Goal: Contribute content: Contribute content

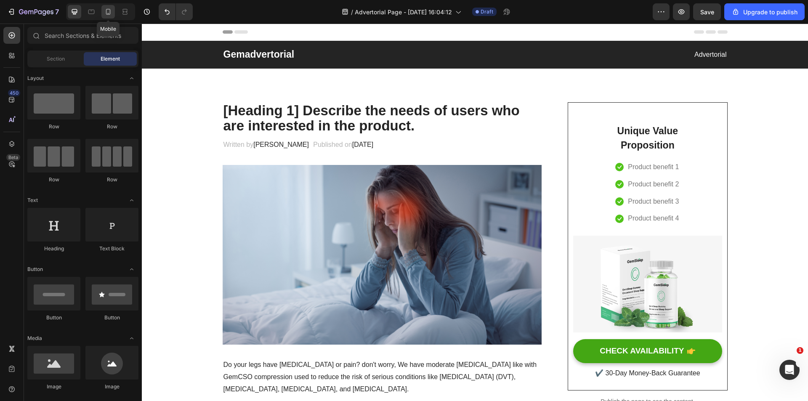
click at [106, 13] on icon at bounding box center [108, 12] width 5 height 6
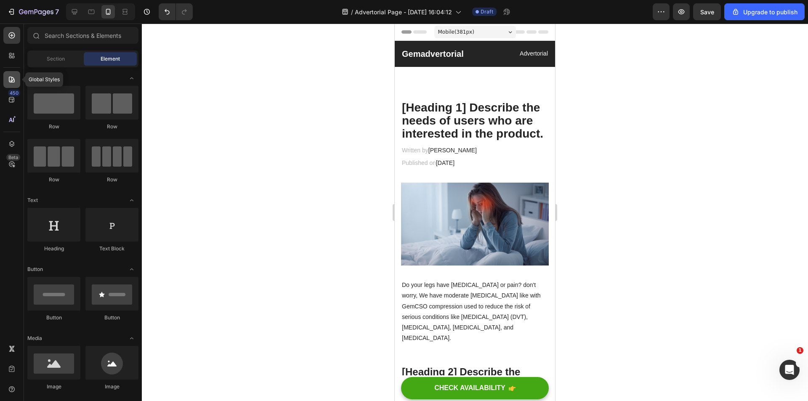
click at [12, 80] on icon at bounding box center [12, 80] width 6 height 6
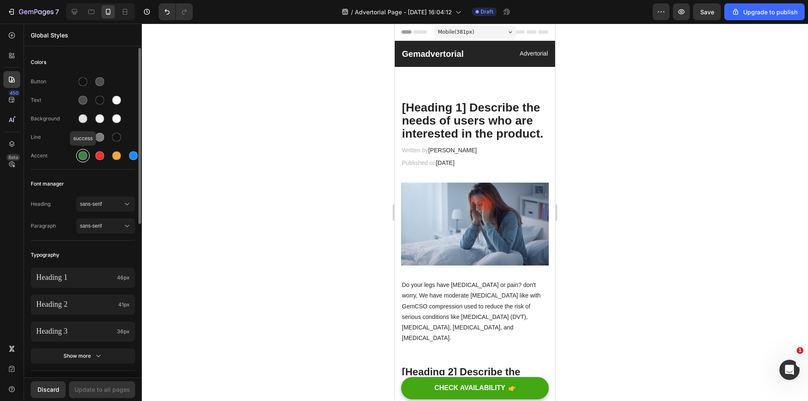
click at [84, 157] on div at bounding box center [83, 155] width 9 height 9
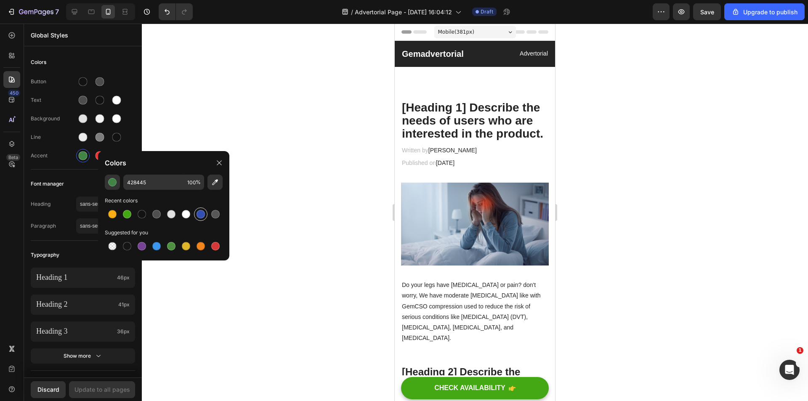
click at [196, 211] on div at bounding box center [201, 214] width 10 height 10
click at [130, 210] on div at bounding box center [127, 214] width 10 height 10
click at [197, 212] on div at bounding box center [200, 214] width 8 height 8
type input "334FB4"
click at [49, 125] on div "Background" at bounding box center [83, 118] width 104 height 13
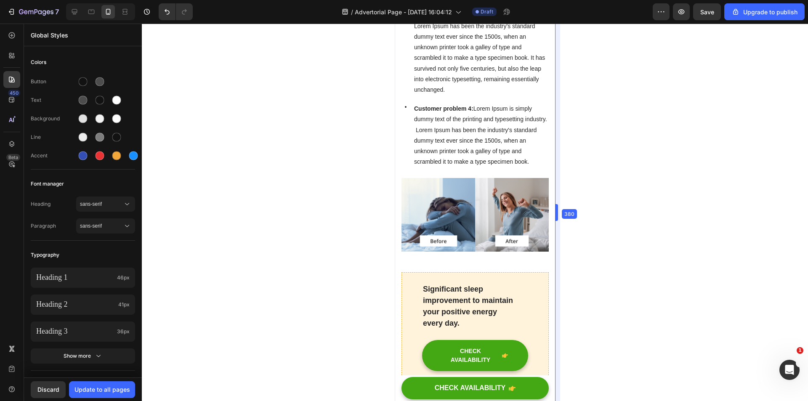
drag, startPoint x: 556, startPoint y: 86, endPoint x: 555, endPoint y: 90, distance: 4.2
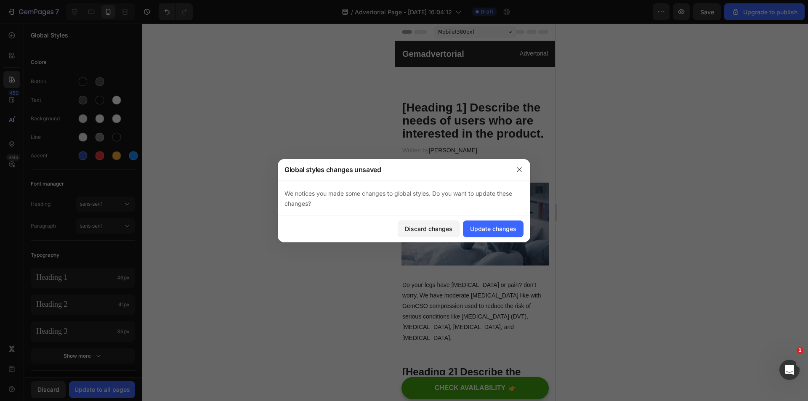
drag, startPoint x: 552, startPoint y: 87, endPoint x: 907, endPoint y: 180, distance: 367.1
click at [492, 227] on div "Update changes" at bounding box center [493, 228] width 46 height 9
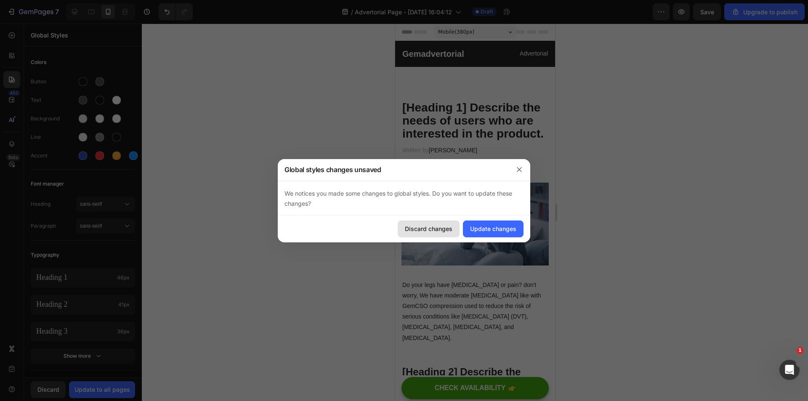
click at [444, 225] on div "Discard changes" at bounding box center [429, 228] width 48 height 9
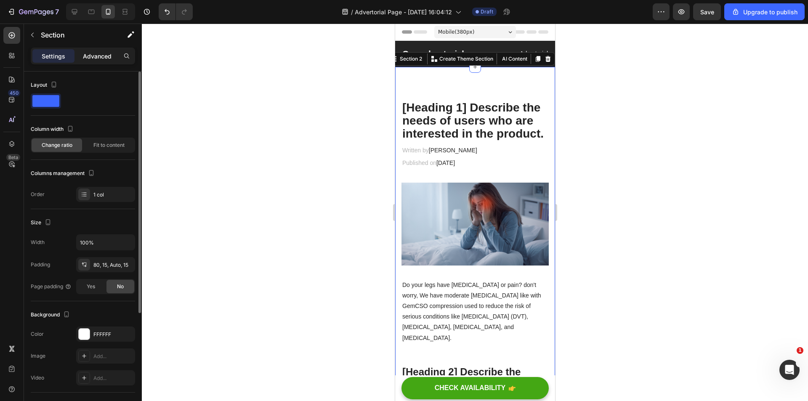
click at [93, 55] on p "Advanced" at bounding box center [97, 56] width 29 height 9
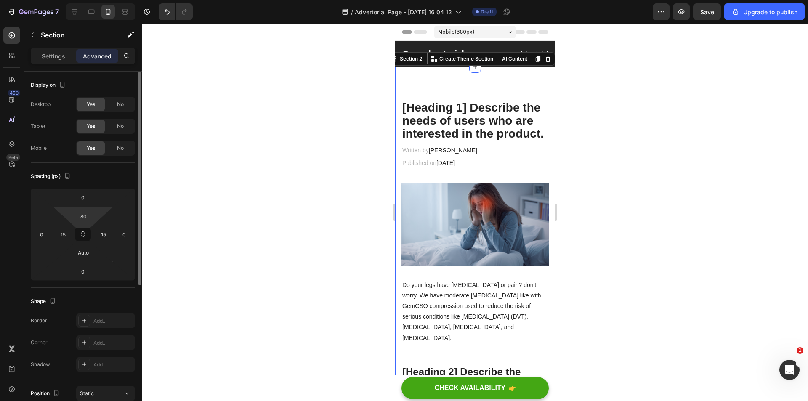
drag, startPoint x: 90, startPoint y: 214, endPoint x: 72, endPoint y: 217, distance: 17.6
click at [74, 217] on div "80" at bounding box center [83, 215] width 21 height 13
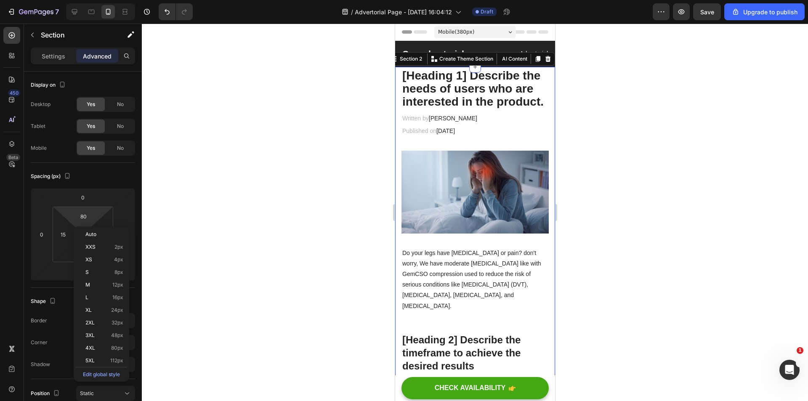
type input "4"
click at [513, 45] on div "Gemadvertorial Heading Advertorial Text block Row Section 1" at bounding box center [475, 54] width 160 height 26
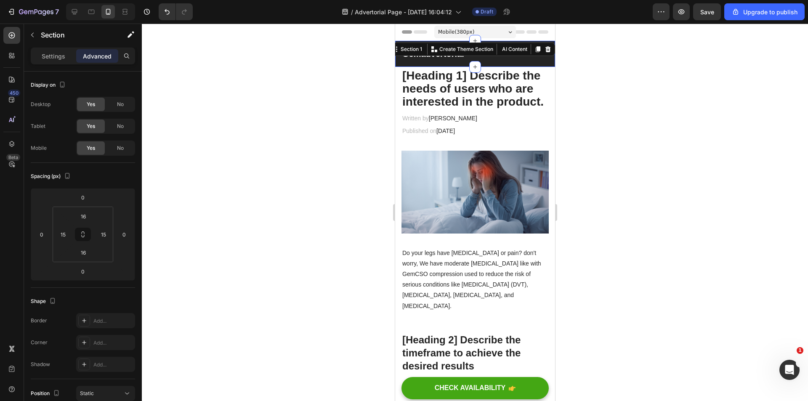
click at [496, 61] on div "Gemadvertorial Heading Advertorial Text block Row Section 1 You can create reus…" at bounding box center [475, 54] width 160 height 26
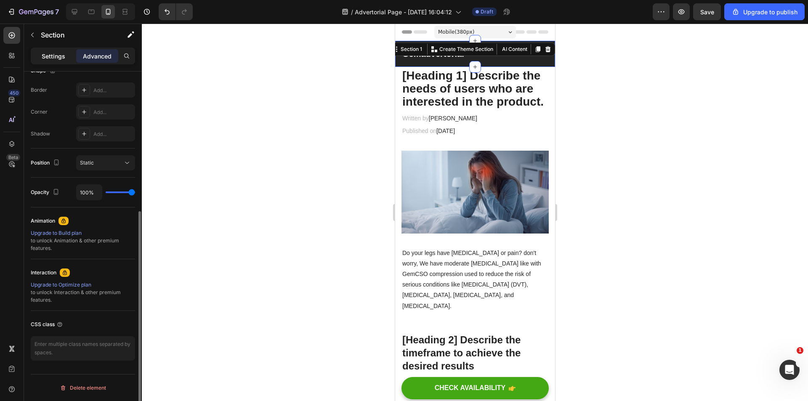
click at [58, 60] on p "Settings" at bounding box center [54, 56] width 24 height 9
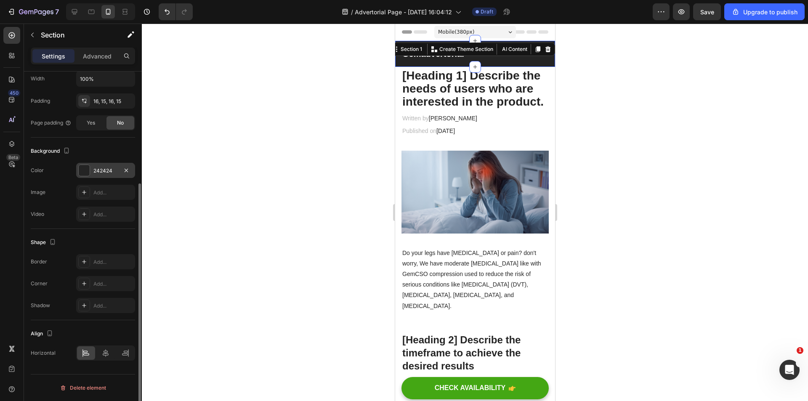
click at [99, 167] on div "242424" at bounding box center [105, 171] width 24 height 8
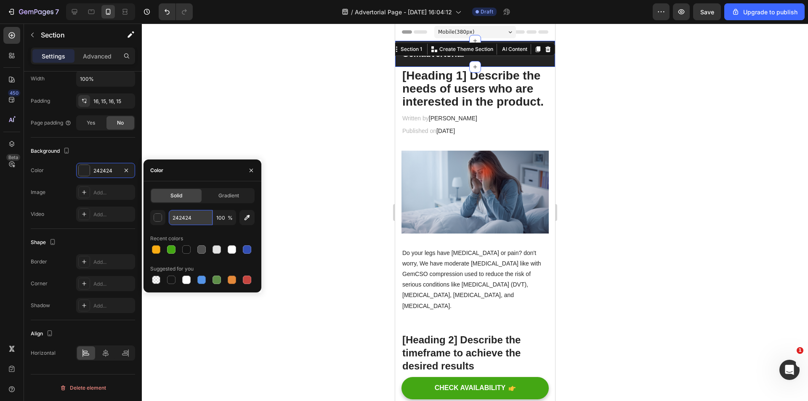
click at [184, 217] on input "242424" at bounding box center [191, 217] width 44 height 15
paste input "418BBE"
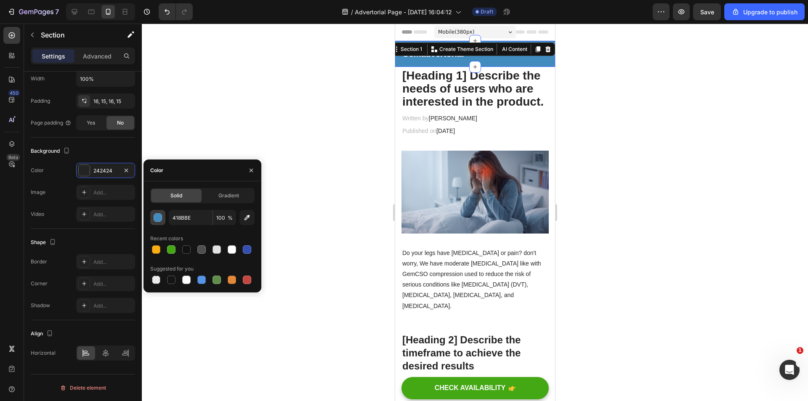
click at [154, 219] on div "button" at bounding box center [158, 217] width 8 height 8
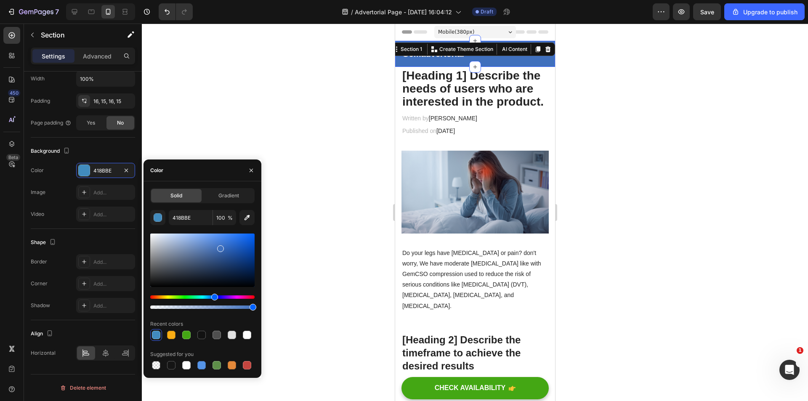
click at [213, 297] on div "Hue" at bounding box center [214, 297] width 7 height 7
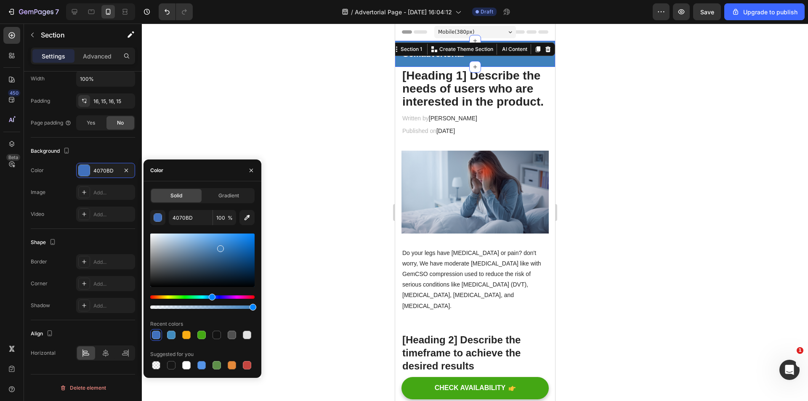
click at [211, 297] on div "Hue" at bounding box center [212, 297] width 7 height 7
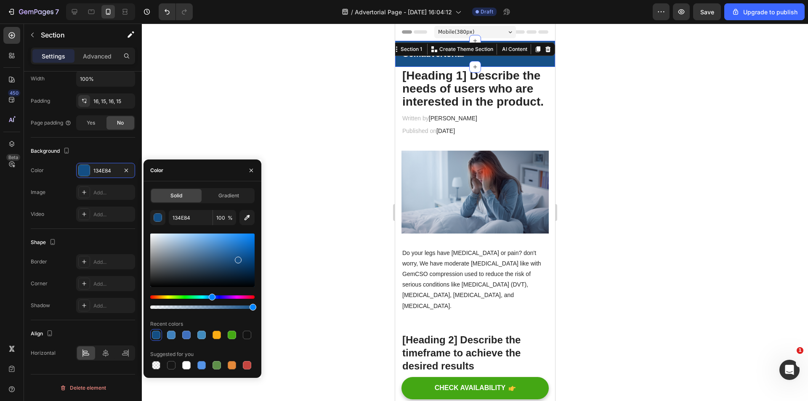
type input "165087"
drag, startPoint x: 223, startPoint y: 246, endPoint x: 238, endPoint y: 258, distance: 19.1
click at [238, 258] on div at bounding box center [202, 259] width 104 height 53
click at [616, 203] on div at bounding box center [475, 212] width 666 height 377
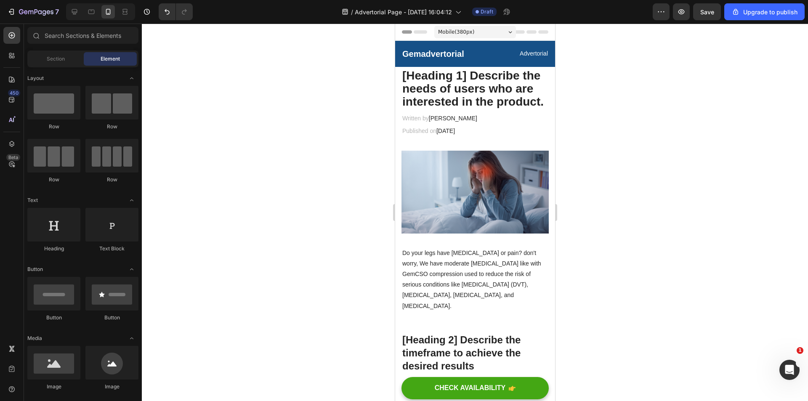
click at [438, 52] on p "Gemadvertorial" at bounding box center [438, 53] width 72 height 11
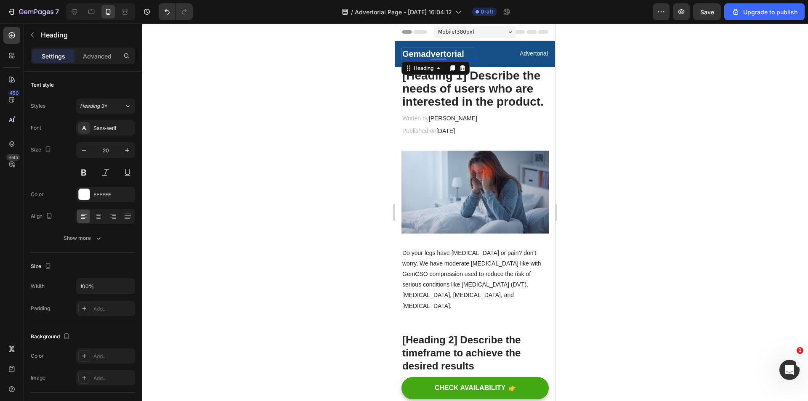
click at [444, 53] on p "Gemadvertorial" at bounding box center [438, 53] width 72 height 11
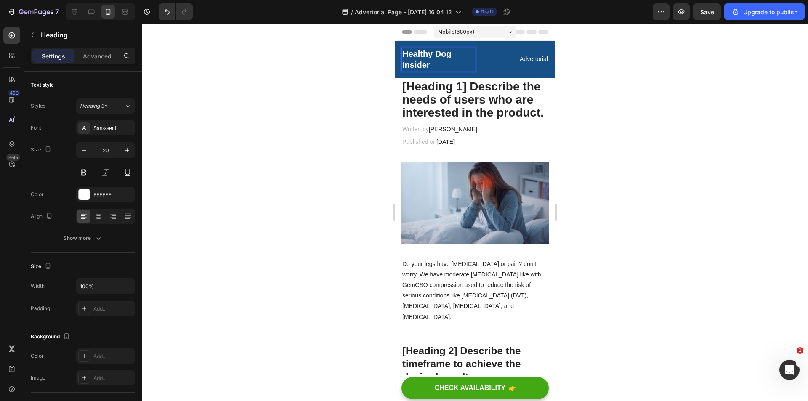
click at [588, 51] on div at bounding box center [475, 212] width 666 height 377
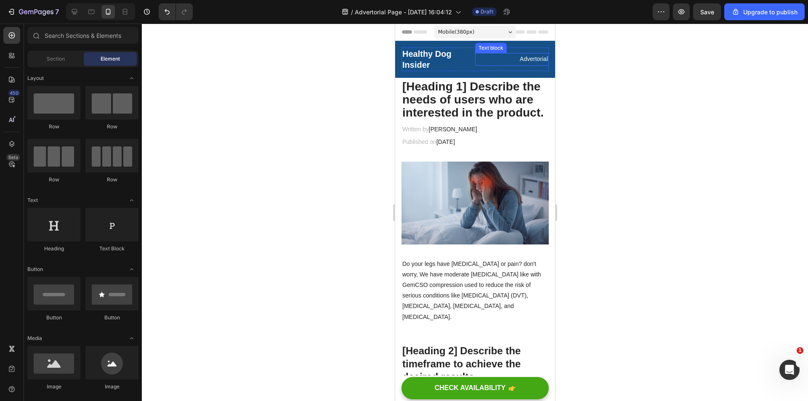
click at [525, 59] on p "Advertorial" at bounding box center [511, 59] width 72 height 11
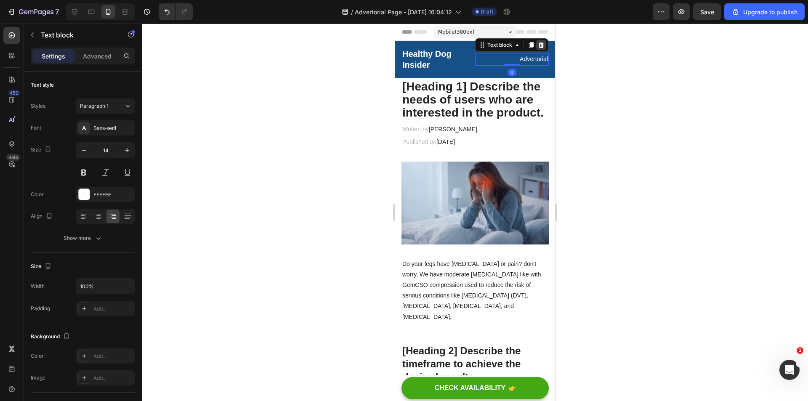
click at [538, 44] on icon at bounding box center [540, 45] width 5 height 6
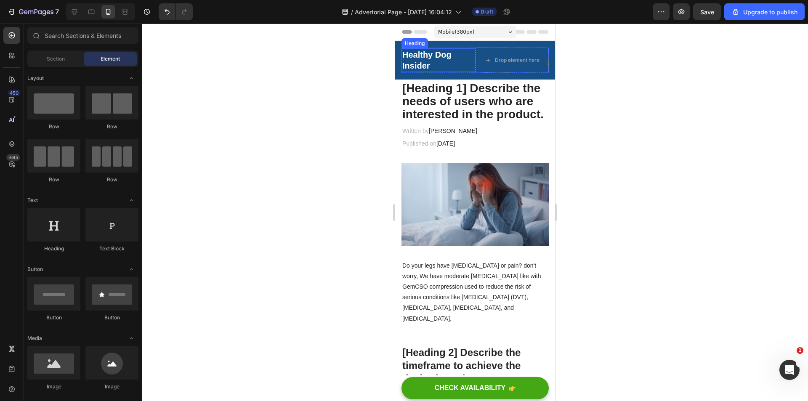
click at [426, 59] on p "Healthy Dog Insider" at bounding box center [438, 60] width 72 height 22
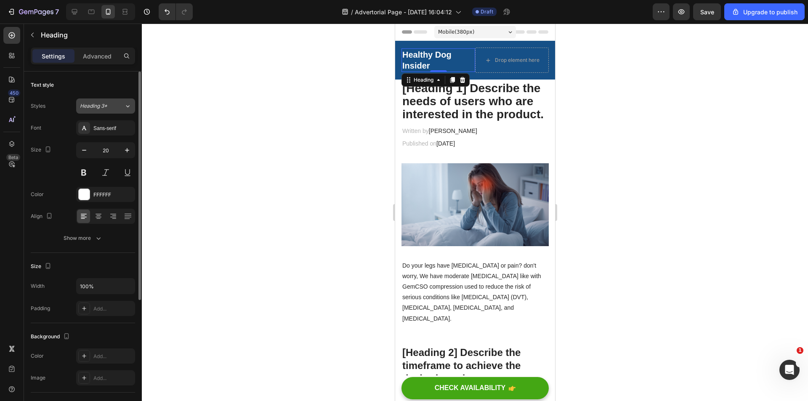
click at [107, 101] on button "Heading 3*" at bounding box center [105, 105] width 59 height 15
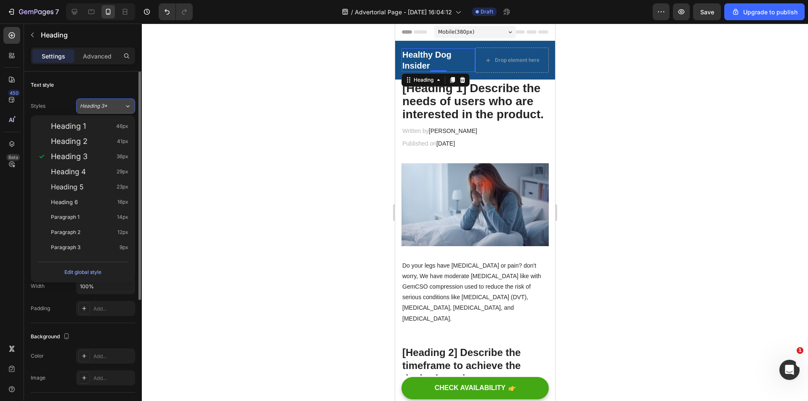
click at [107, 101] on button "Heading 3*" at bounding box center [105, 105] width 59 height 15
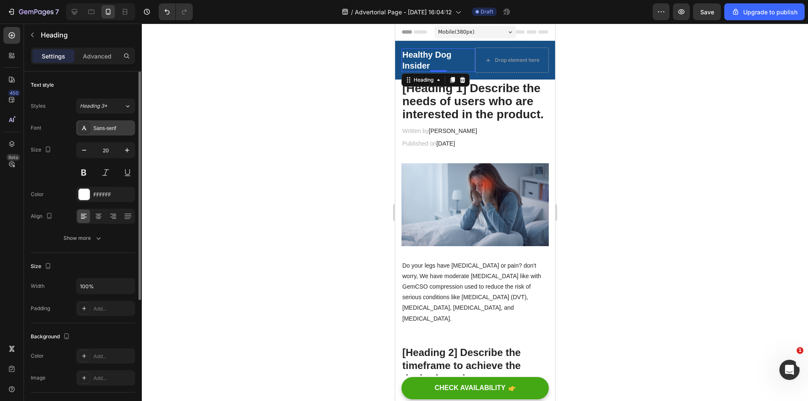
click at [111, 131] on div "Sans-serif" at bounding box center [113, 128] width 40 height 8
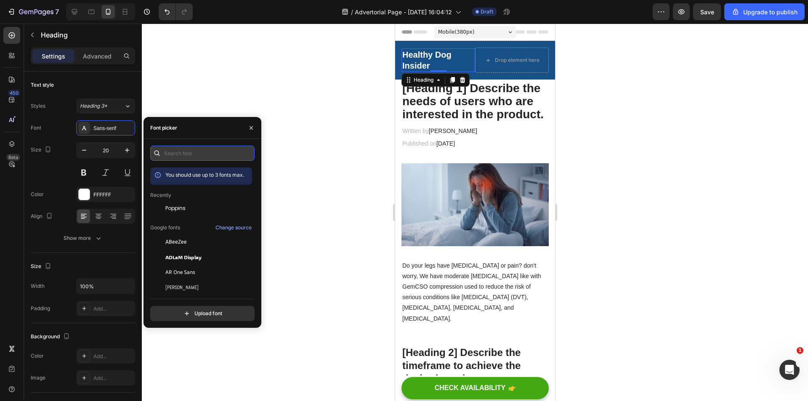
click at [197, 154] on input "text" at bounding box center [202, 153] width 104 height 15
click at [195, 209] on div "Poppins" at bounding box center [207, 208] width 85 height 8
click at [623, 151] on div at bounding box center [475, 212] width 666 height 377
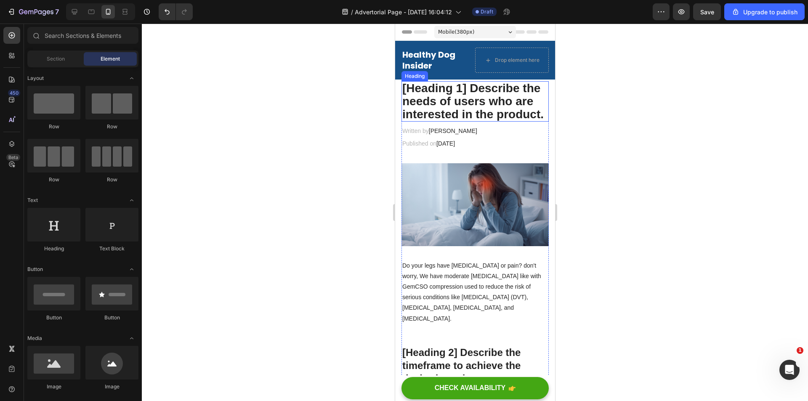
click at [461, 98] on p "[Heading 1] Describe the needs of users who are interested in the product." at bounding box center [475, 101] width 146 height 39
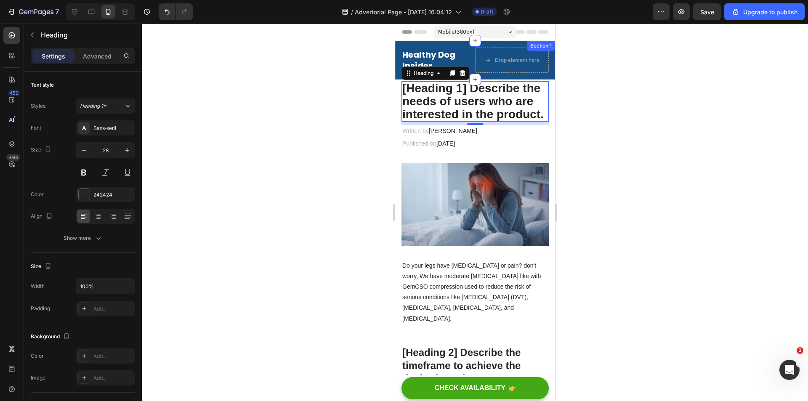
click at [487, 76] on div "Healthy Dog Insider Heading Drop element here Row Section 1" at bounding box center [475, 60] width 160 height 39
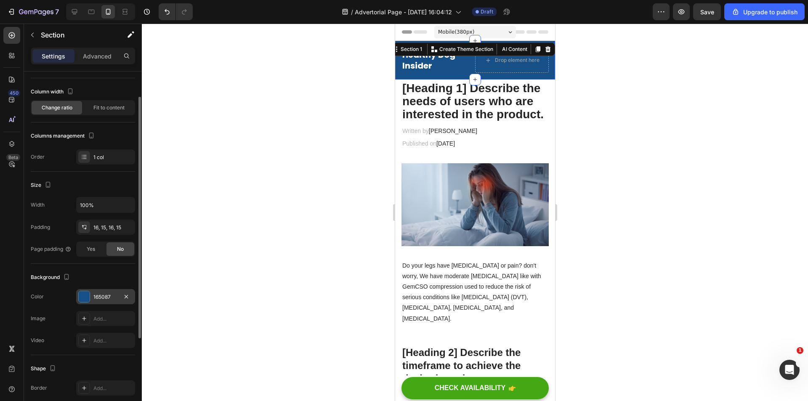
scroll to position [0, 0]
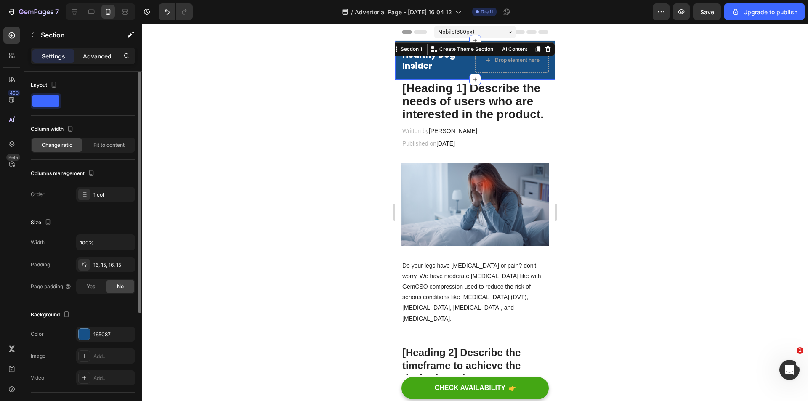
click at [97, 57] on p "Advanced" at bounding box center [97, 56] width 29 height 9
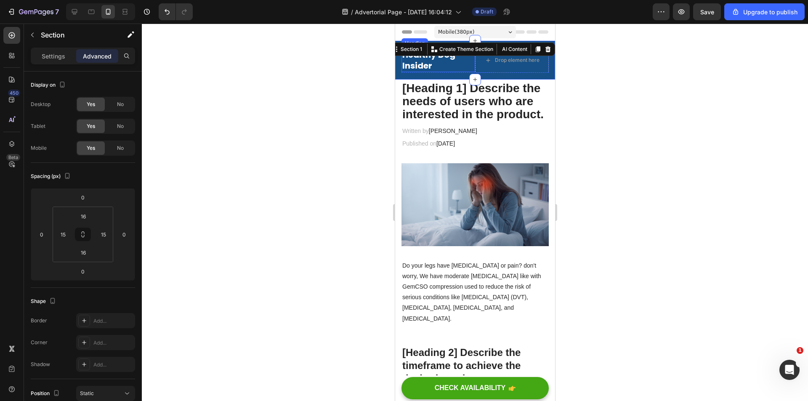
click at [429, 61] on p "Healthy Dog Insider" at bounding box center [438, 60] width 72 height 22
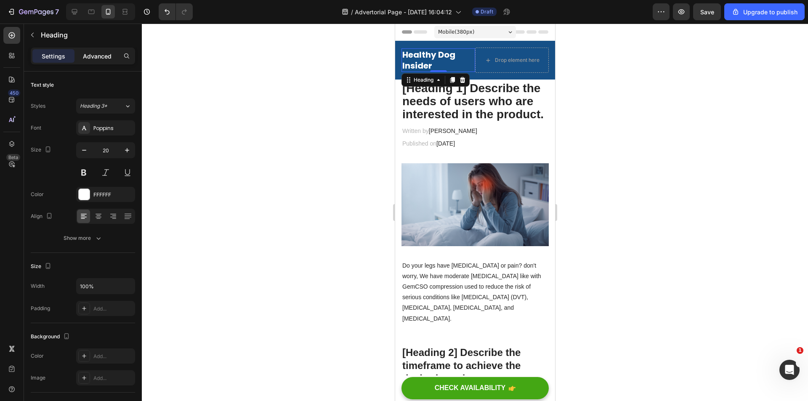
click at [91, 56] on p "Advanced" at bounding box center [97, 56] width 29 height 9
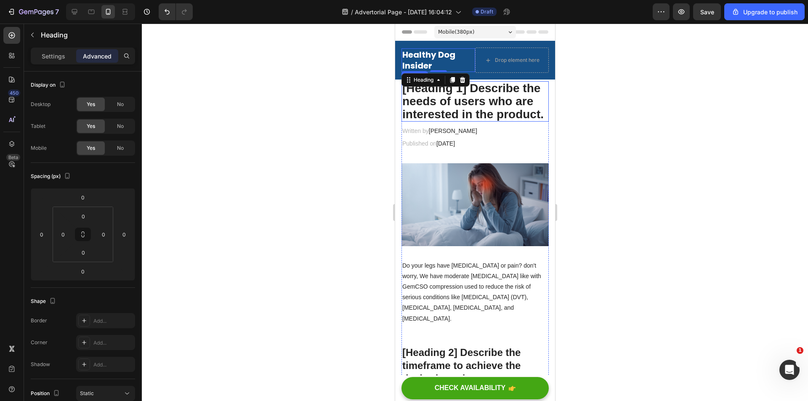
click at [453, 110] on p "[Heading 1] Describe the needs of users who are interested in the product." at bounding box center [475, 101] width 146 height 39
click at [433, 110] on p "[Heading 1] Describe the needs of users who are interested in the product." at bounding box center [475, 101] width 146 height 39
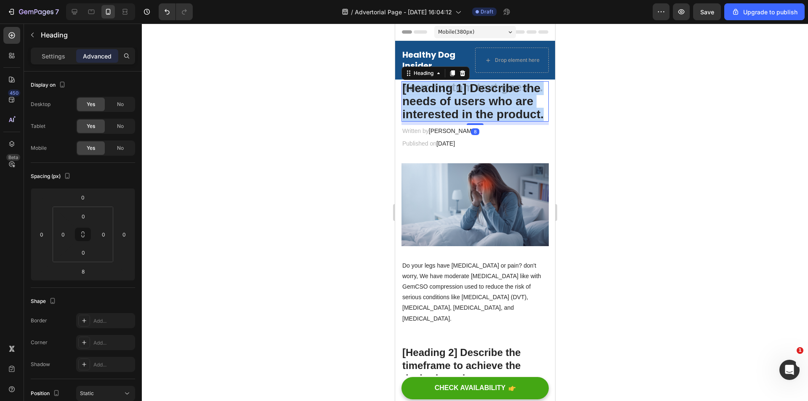
click at [433, 110] on p "[Heading 1] Describe the needs of users who are interested in the product." at bounding box center [475, 101] width 146 height 39
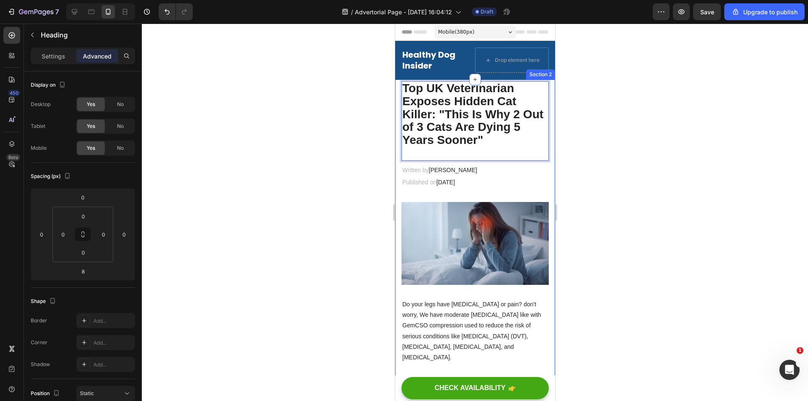
click at [630, 120] on div at bounding box center [475, 212] width 666 height 377
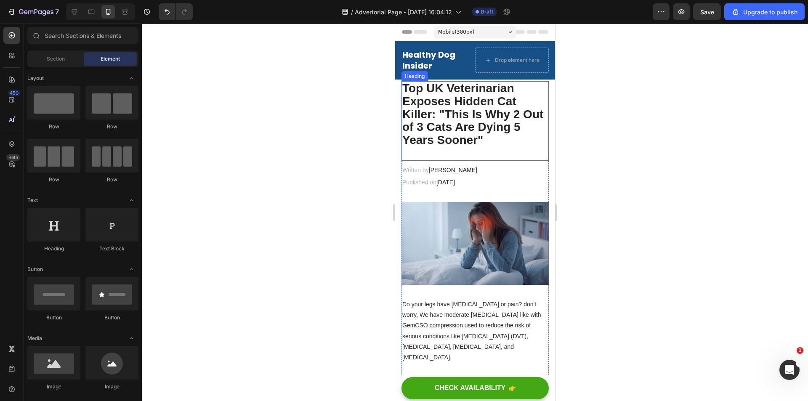
click at [451, 94] on strong "Top UK Veterinarian Exposes Hidden Cat Killer: "This Is Why 2 Out of 3 Cats Are…" at bounding box center [472, 114] width 141 height 65
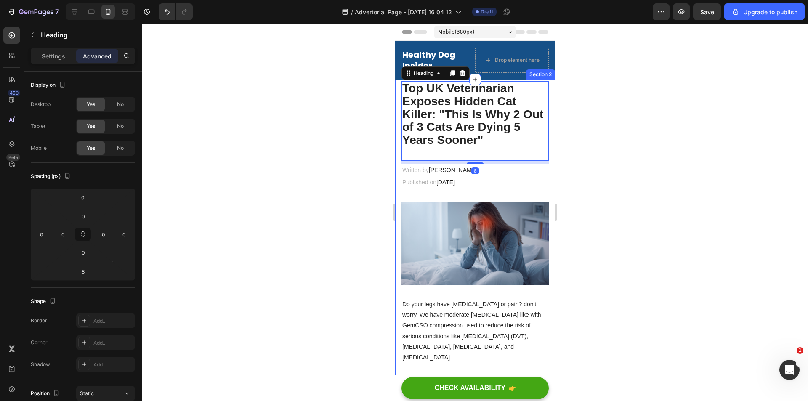
click at [513, 79] on div "Healthy Dog Insider Heading Drop element here Row Section 1" at bounding box center [475, 60] width 160 height 39
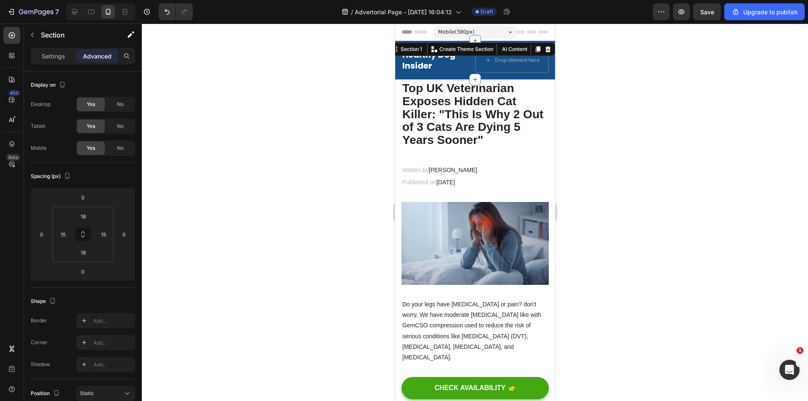
drag, startPoint x: 489, startPoint y: 77, endPoint x: 493, endPoint y: 79, distance: 4.5
click at [489, 77] on div "Healthy Dog Insider Heading Drop element here Row Section 1 You can create reus…" at bounding box center [475, 60] width 160 height 39
click at [494, 81] on h2 "⁠⁠⁠⁠⁠⁠⁠ Top UK Veterinarian Exposes Hidden Cat Killer: "This Is Why 2 Out of 3 …" at bounding box center [474, 120] width 147 height 79
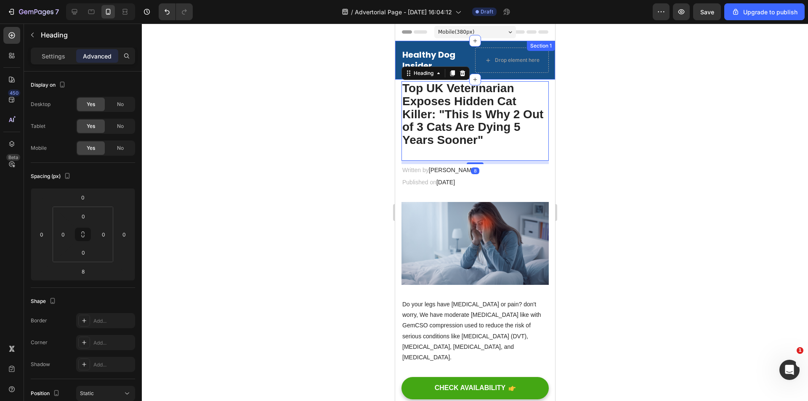
click at [491, 79] on div "Healthy Dog Insider Heading Drop element here Row Section 1" at bounding box center [475, 60] width 160 height 39
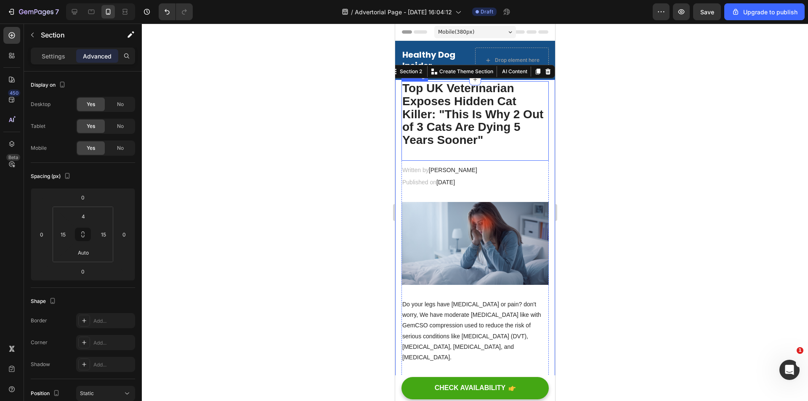
click at [492, 83] on strong "Top UK Veterinarian Exposes Hidden Cat Killer: "This Is Why 2 Out of 3 Cats Are…" at bounding box center [472, 114] width 141 height 65
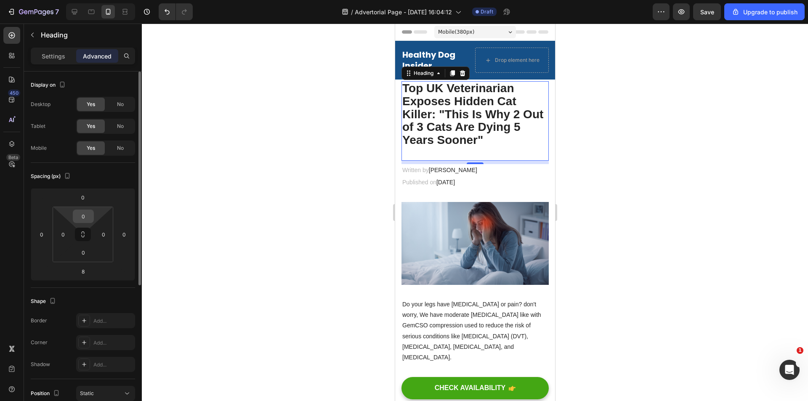
click at [90, 215] on input "0" at bounding box center [83, 216] width 17 height 13
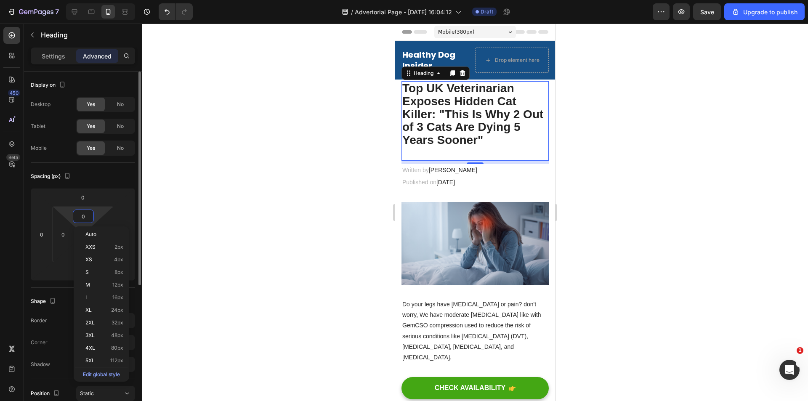
type input "5"
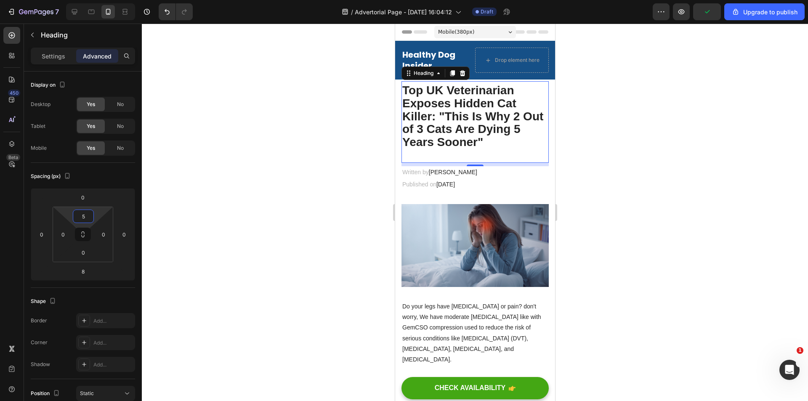
click at [662, 196] on div at bounding box center [475, 212] width 666 height 377
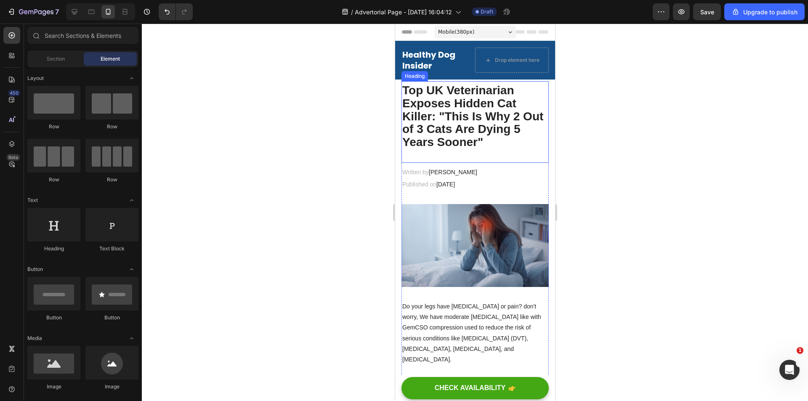
click at [466, 92] on strong "Top UK Veterinarian Exposes Hidden Cat Killer: "This Is Why 2 Out of 3 Cats Are…" at bounding box center [472, 116] width 141 height 65
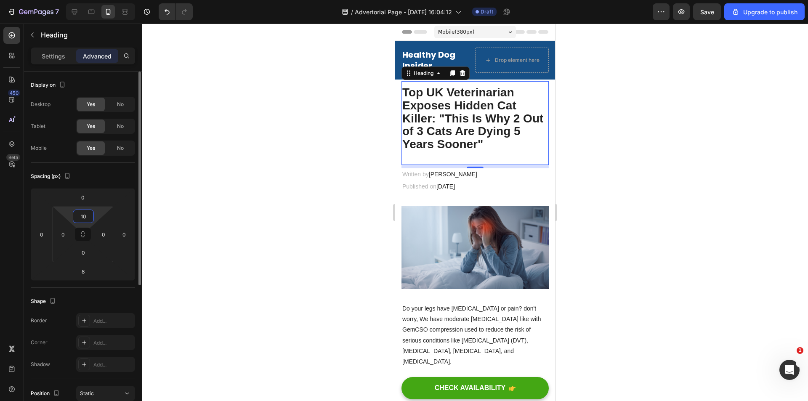
type input "1"
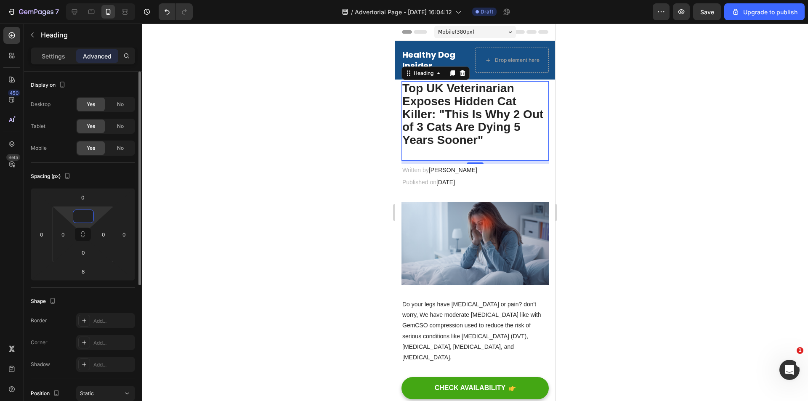
type input "8"
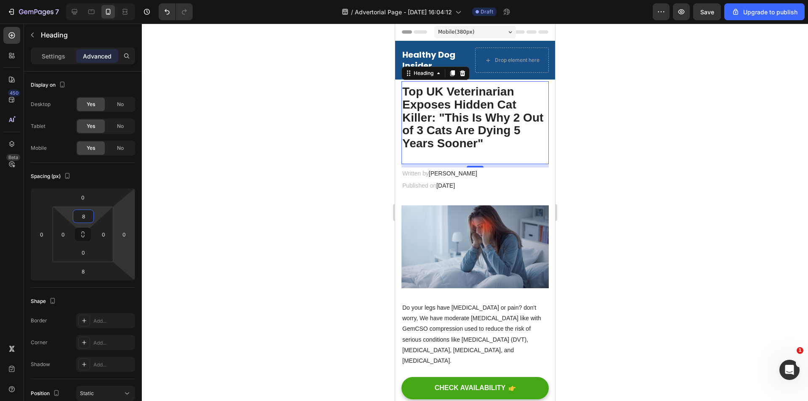
click at [613, 238] on div at bounding box center [475, 212] width 666 height 377
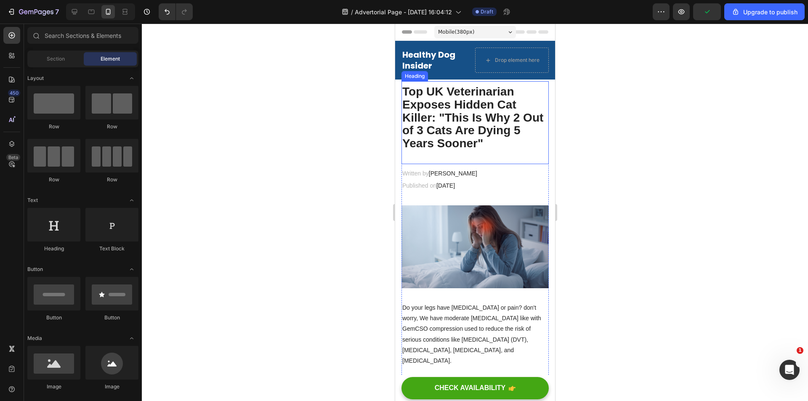
click at [494, 125] on strong "Top UK Veterinarian Exposes Hidden Cat Killer: "This Is Why 2 Out of 3 Cats Are…" at bounding box center [472, 117] width 141 height 65
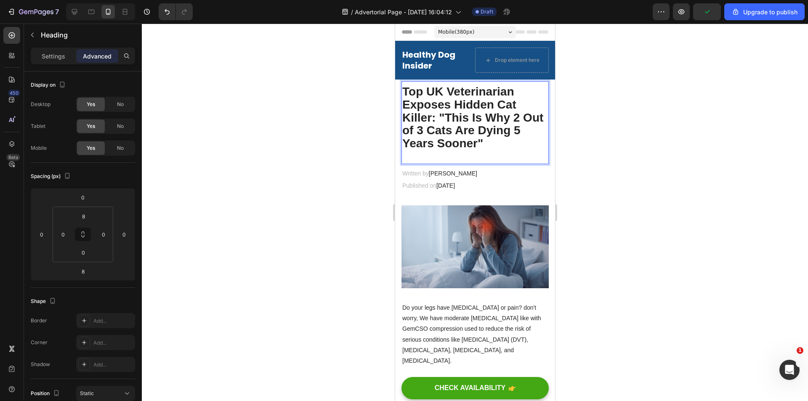
click at [460, 107] on strong "Top UK Veterinarian Exposes Hidden Cat Killer: "This Is Why 2 Out of 3 Cats Are…" at bounding box center [472, 117] width 141 height 65
click at [444, 106] on strong "Top UK Veterinarian Exposes Hidden Cat Killer: "This Is Why 2 Out of 3 Cats Are…" at bounding box center [472, 117] width 141 height 65
click at [511, 105] on strong "Top UK Veterinarian Exposes Hidden Cat Killer: "This Is Why 2 Out of 3 Cats Are…" at bounding box center [472, 117] width 141 height 65
click at [438, 92] on strong "Top UK Veterinarian Exposes Hidden Dog Killer: "This Is Why 2 Out of 3 Cats Are…" at bounding box center [472, 117] width 141 height 65
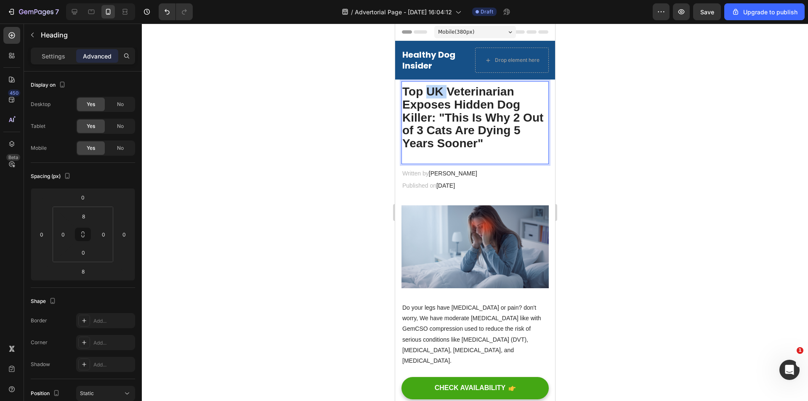
click at [438, 92] on strong "Top UK Veterinarian Exposes Hidden Dog Killer: "This Is Why 2 Out of 3 Cats Are…" at bounding box center [472, 117] width 141 height 65
drag, startPoint x: 438, startPoint y: 92, endPoint x: 454, endPoint y: 95, distance: 16.7
click at [459, 88] on strong "Top USAVeterinarian Exposes Hidden Dog Killer: "This Is Why 2 Out of 3 Cats Are…" at bounding box center [472, 117] width 141 height 65
click at [453, 96] on strong "Top USAVeterinarian Exposes Hidden Dog Killer: "This Is Why 2 Out of 3 Cats Are…" at bounding box center [472, 117] width 141 height 65
click at [468, 131] on strong "Top USA Veterinarian Exposes Hidden Dog Killer: "This Is Why 2 Out of 3 Cats Ar…" at bounding box center [472, 117] width 141 height 65
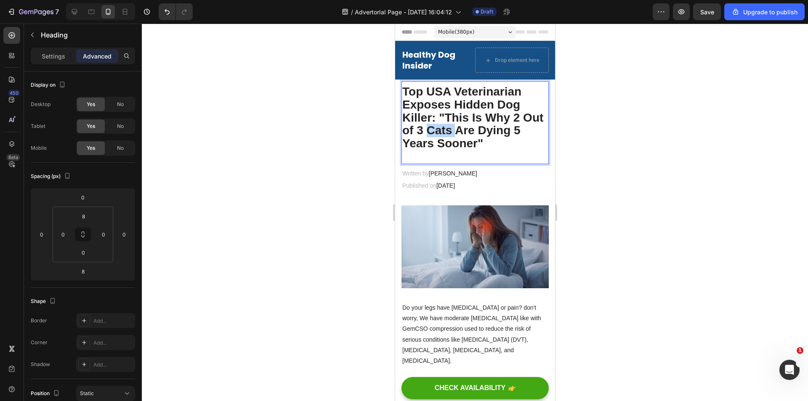
click at [468, 131] on strong "Top USA Veterinarian Exposes Hidden Dog Killer: "This Is Why 2 Out of 3 Cats Ar…" at bounding box center [472, 117] width 141 height 65
click at [500, 146] on p "Top USA Veterinarian Exposes Hidden Dog Killer: "This Is Why 2 Out of 3 Dogs Ar…" at bounding box center [475, 124] width 146 height 78
click at [615, 166] on div at bounding box center [475, 212] width 666 height 377
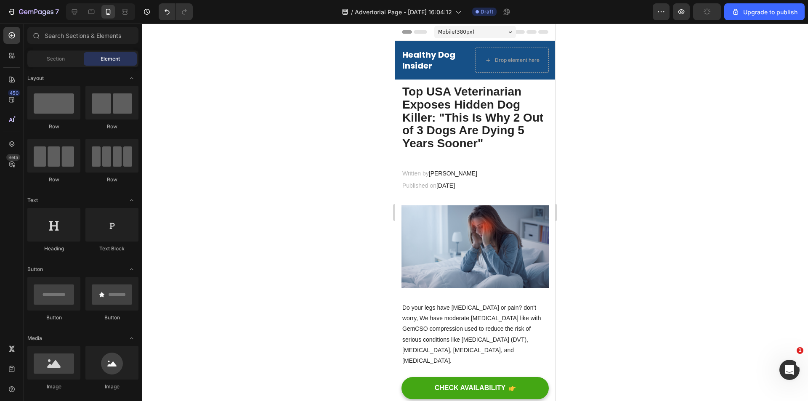
click at [686, 209] on div at bounding box center [475, 212] width 666 height 377
click at [460, 154] on p "⁠⁠⁠⁠⁠⁠⁠ Top USA Veterinarian Exposes Hidden Dog Killer: "This Is Why 2 Out of 3…" at bounding box center [475, 124] width 146 height 78
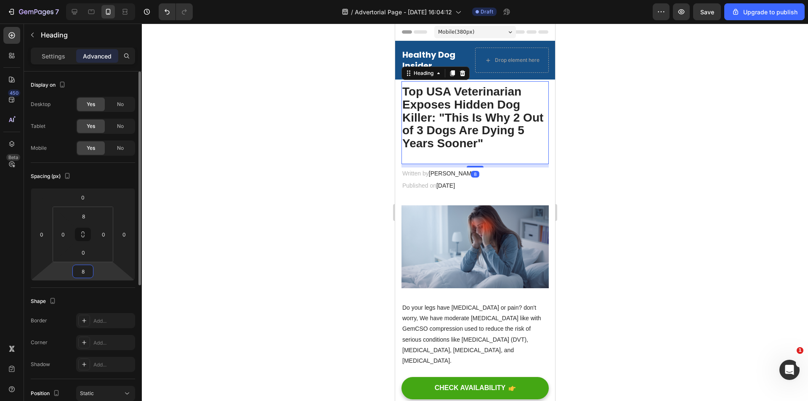
drag, startPoint x: 87, startPoint y: 270, endPoint x: 76, endPoint y: 276, distance: 13.2
click at [76, 276] on input "8" at bounding box center [82, 271] width 17 height 13
click at [89, 271] on input "8" at bounding box center [82, 271] width 17 height 13
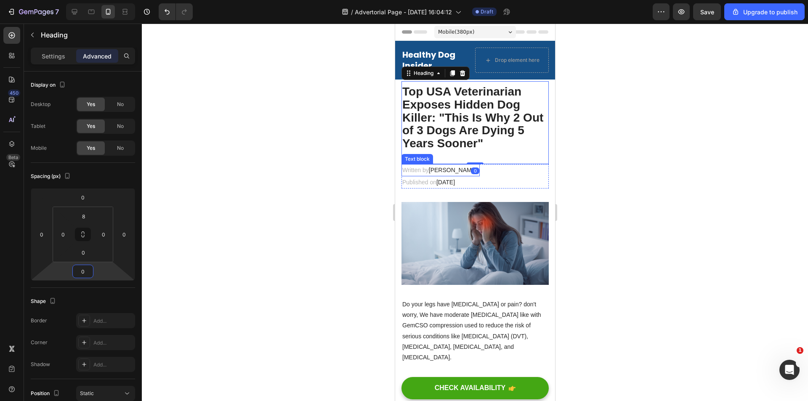
type input "0"
click at [532, 155] on p "Top USA Veterinarian Exposes Hidden Dog Killer: "This Is Why 2 Out of 3 Dogs Ar…" at bounding box center [475, 124] width 146 height 78
click at [501, 151] on p "Top USA Veterinarian Exposes Hidden Dog Killer: "This Is Why 2 Out of 3 Dogs Ar…" at bounding box center [475, 124] width 146 height 78
click at [501, 146] on p "Top USA Veterinarian Exposes Hidden Dog Killer: "This Is Why 2 Out of 3 Dogs Ar…" at bounding box center [475, 124] width 146 height 78
click at [455, 125] on strong "Top USA Veterinarian Exposes Hidden Dog Killer: "This Is Why 2 Out of 3 Dogs Ar…" at bounding box center [472, 117] width 141 height 65
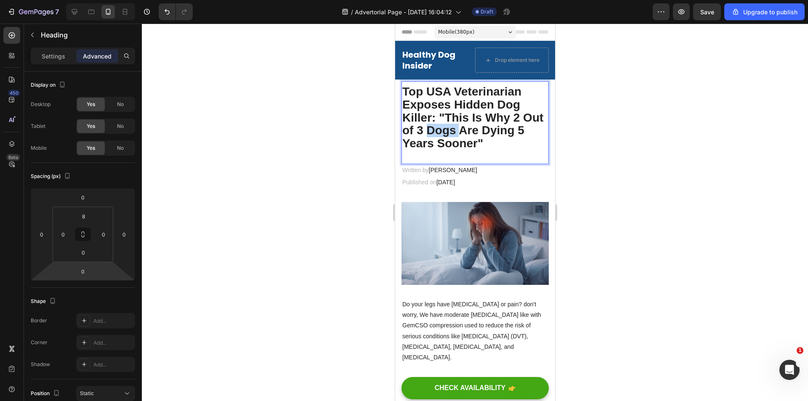
click at [455, 125] on strong "Top USA Veterinarian Exposes Hidden Dog Killer: "This Is Why 2 Out of 3 Dogs Ar…" at bounding box center [472, 117] width 141 height 65
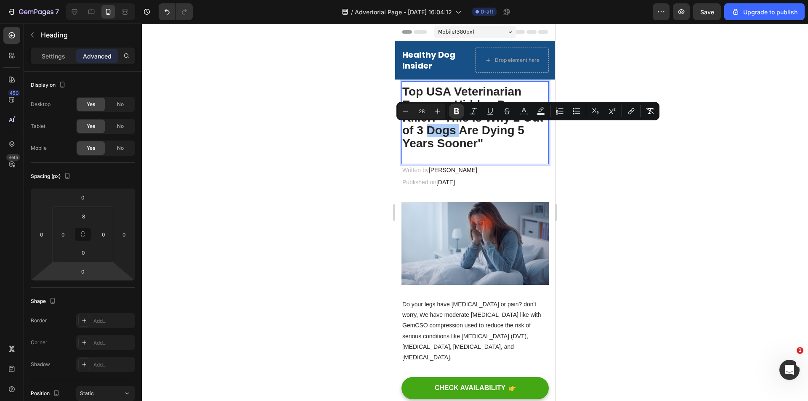
click at [629, 136] on div at bounding box center [475, 212] width 666 height 377
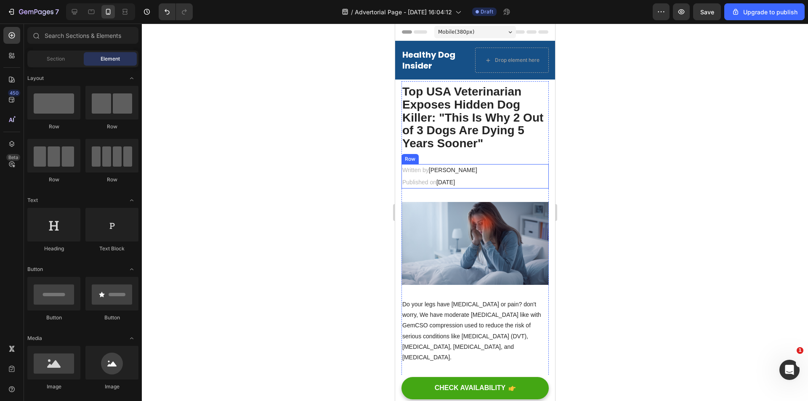
click at [506, 161] on p "⁠⁠⁠⁠⁠⁠⁠ Top USA Veterinarian Exposes Hidden Dog Killer: "This Is Why 2 Out of 3…" at bounding box center [475, 124] width 146 height 78
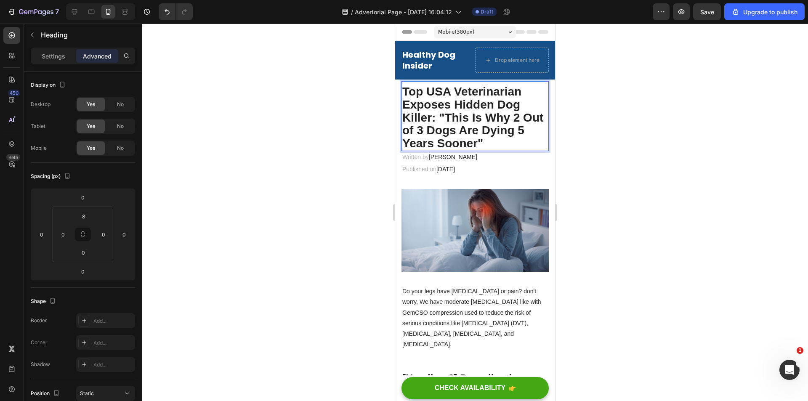
click at [610, 141] on div at bounding box center [475, 212] width 666 height 377
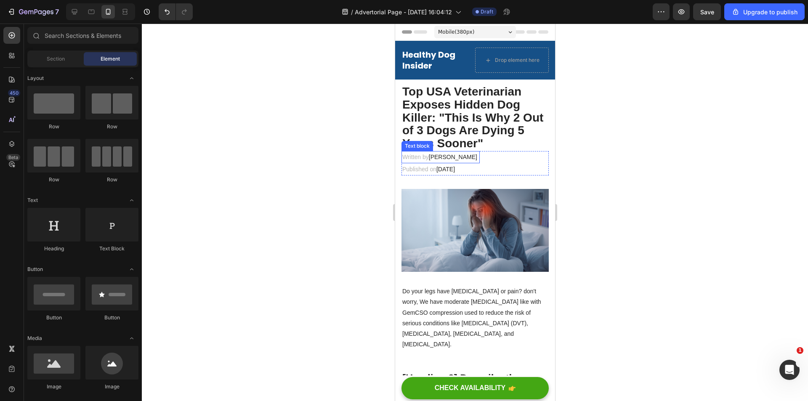
click at [461, 160] on p "Written by [PERSON_NAME]" at bounding box center [440, 157] width 77 height 11
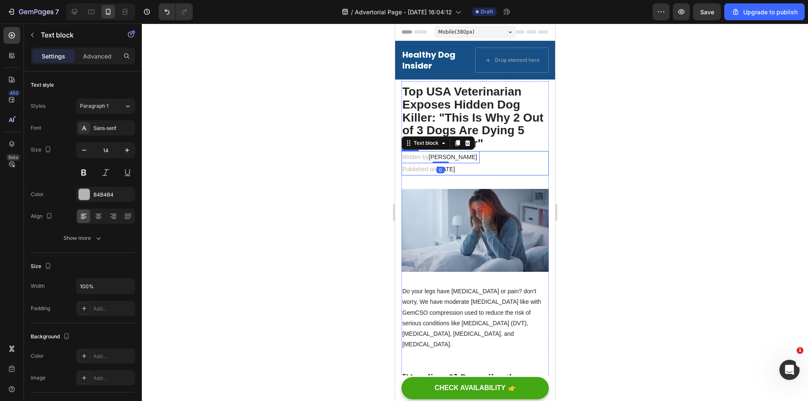
click at [503, 156] on div "Written by [PERSON_NAME] Text block 0 Published on [DATE] Text block Row" at bounding box center [474, 163] width 147 height 24
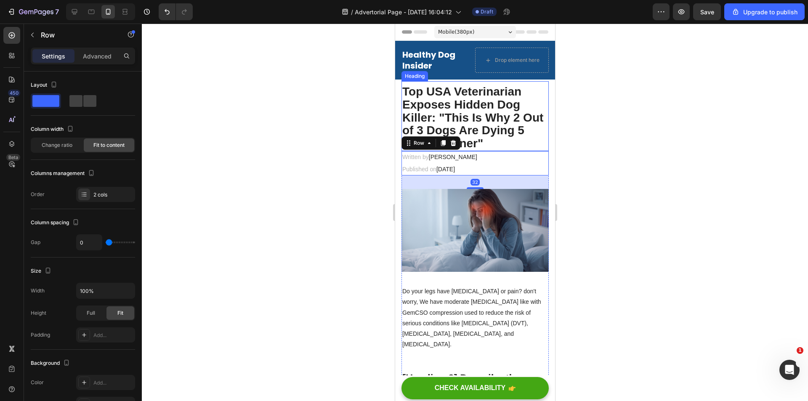
click at [482, 148] on strong "Top USA Veterinarian Exposes Hidden Dog Killer: "This Is Why 2 Out of 3 Dogs Ar…" at bounding box center [472, 117] width 141 height 65
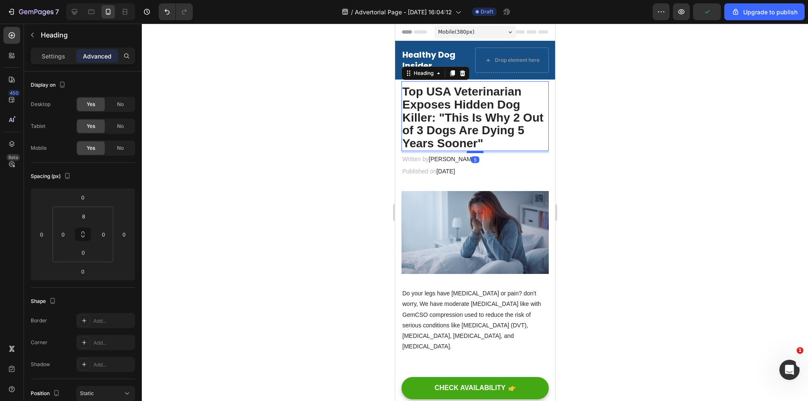
click at [472, 152] on div at bounding box center [474, 152] width 17 height 3
type input "5"
click at [583, 164] on div at bounding box center [475, 212] width 666 height 377
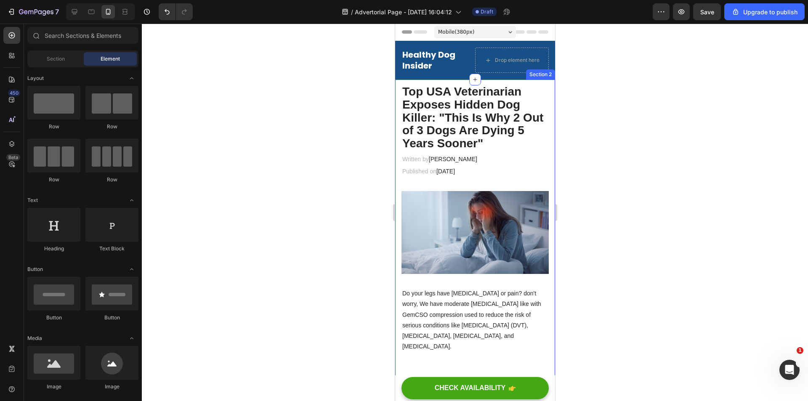
click at [454, 171] on span "[DATE]" at bounding box center [445, 171] width 19 height 7
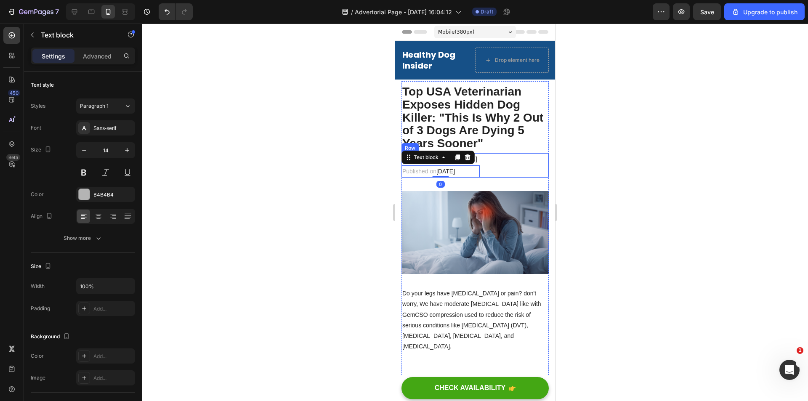
click at [530, 160] on div "Written by [PERSON_NAME] Text block Published on [DATE] Text block 0 Row" at bounding box center [474, 165] width 147 height 24
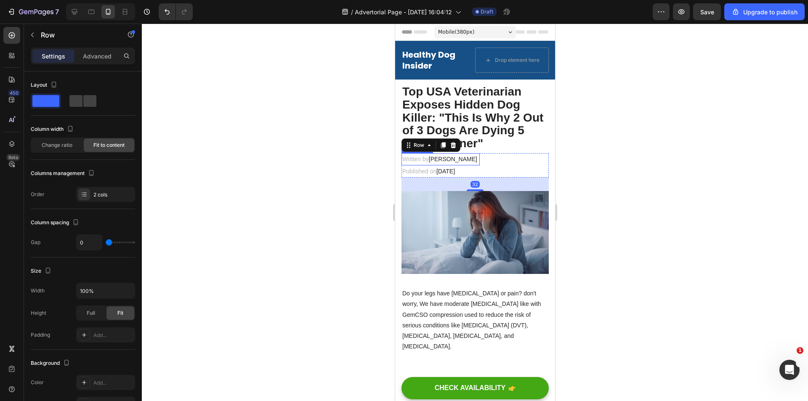
click at [443, 162] on span "[PERSON_NAME]" at bounding box center [452, 159] width 48 height 7
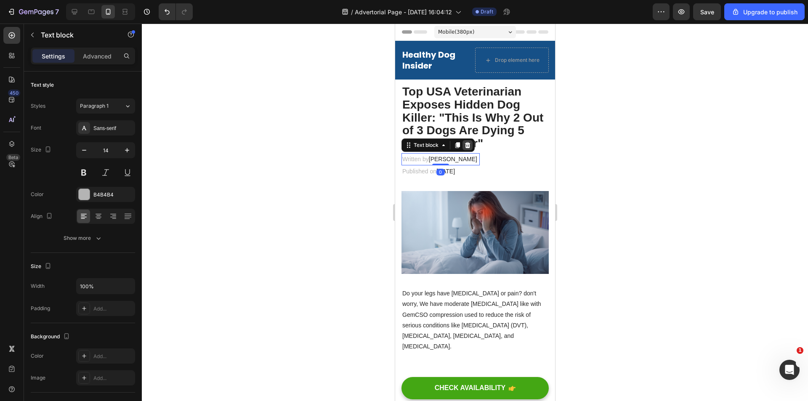
click at [468, 144] on icon at bounding box center [466, 145] width 5 height 6
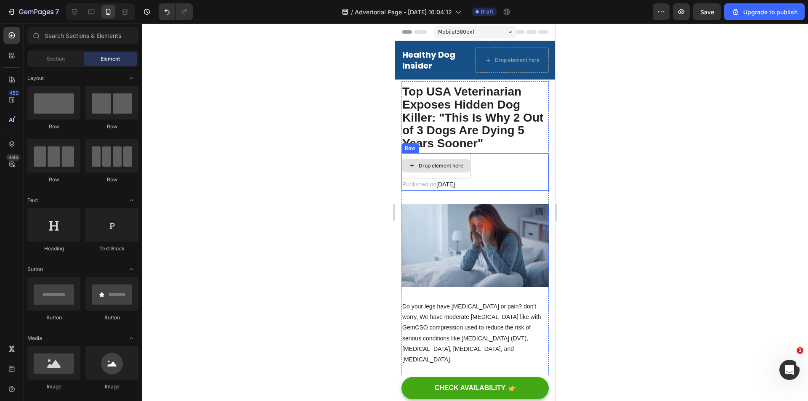
click at [463, 165] on div "Drop element here" at bounding box center [440, 165] width 45 height 7
drag, startPoint x: 483, startPoint y: 158, endPoint x: 479, endPoint y: 160, distance: 4.3
click at [470, 159] on div "Drop element here" at bounding box center [435, 165] width 69 height 25
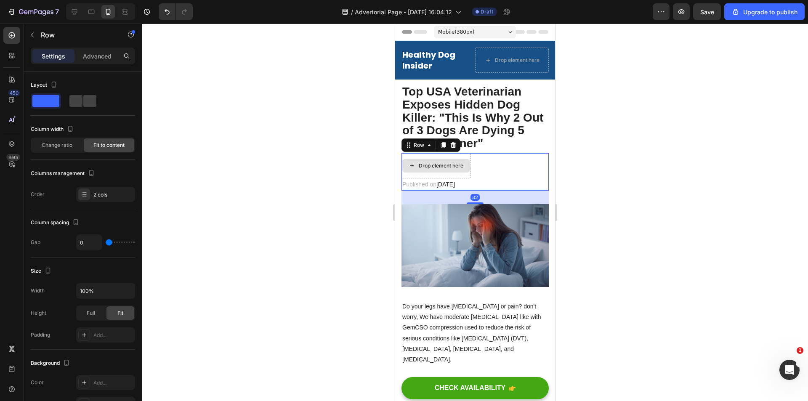
click at [470, 159] on div "Drop element here" at bounding box center [435, 165] width 69 height 25
click at [456, 145] on div at bounding box center [453, 145] width 10 height 10
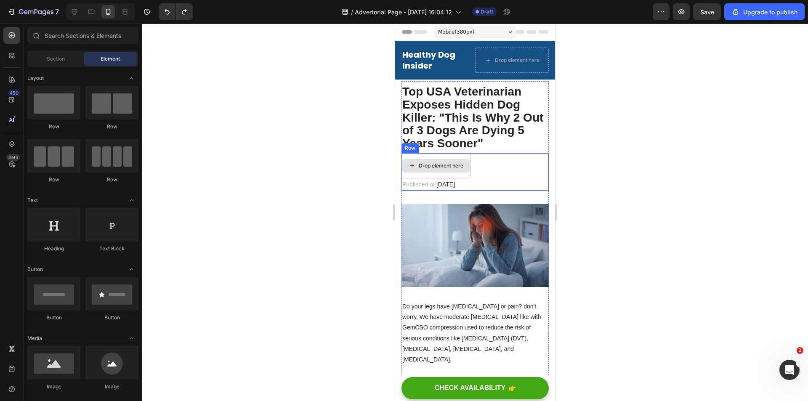
click at [469, 169] on div "Drop element here" at bounding box center [435, 165] width 68 height 13
click at [470, 176] on div "Drop element here" at bounding box center [435, 165] width 69 height 25
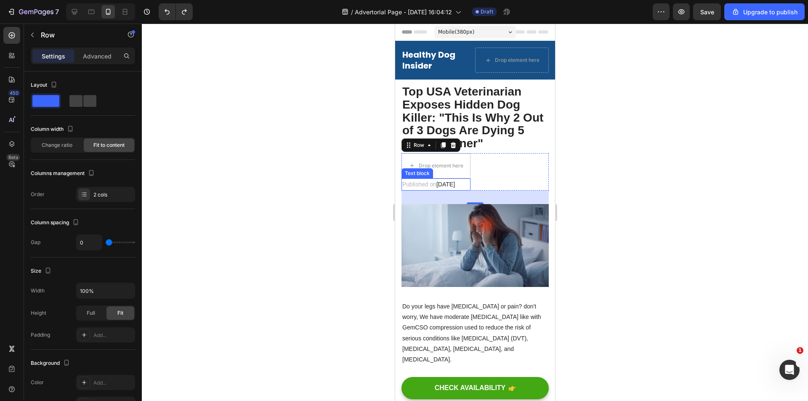
click at [454, 183] on span "[DATE]" at bounding box center [445, 184] width 19 height 7
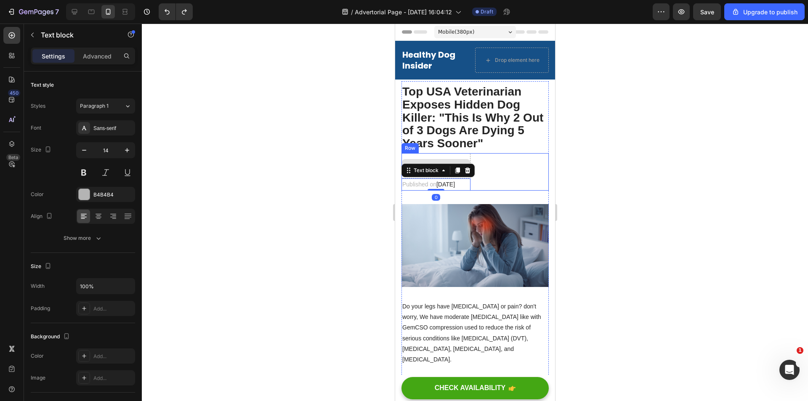
click at [470, 162] on div "Drop element here" at bounding box center [435, 165] width 69 height 25
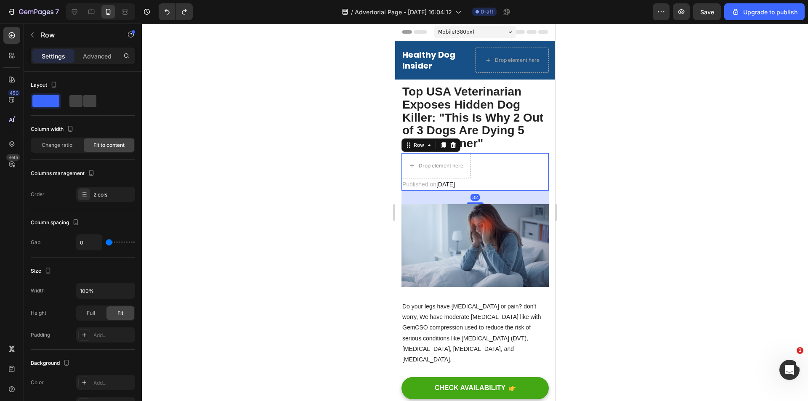
drag, startPoint x: 513, startPoint y: 169, endPoint x: 493, endPoint y: 185, distance: 25.1
click at [513, 171] on div "Drop element here Published on [DATE] Text block Row 32" at bounding box center [474, 171] width 147 height 37
click at [454, 185] on span "[DATE]" at bounding box center [445, 184] width 19 height 7
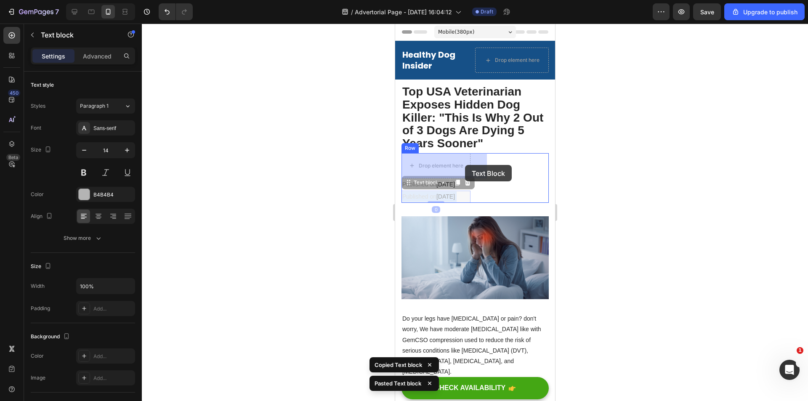
drag, startPoint x: 474, startPoint y: 196, endPoint x: 464, endPoint y: 165, distance: 32.3
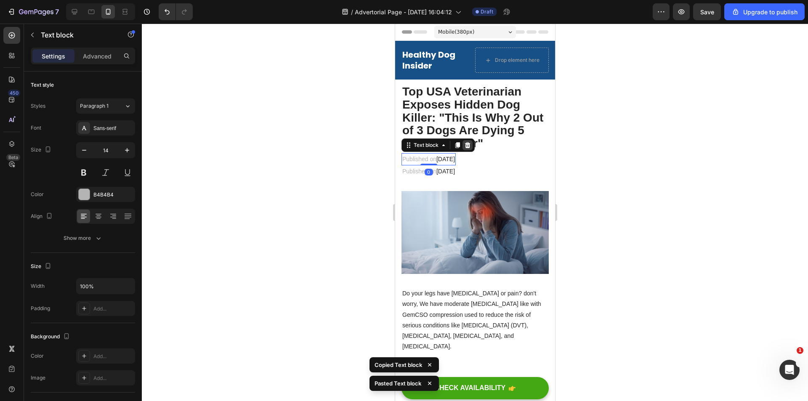
click at [468, 144] on icon at bounding box center [466, 145] width 5 height 6
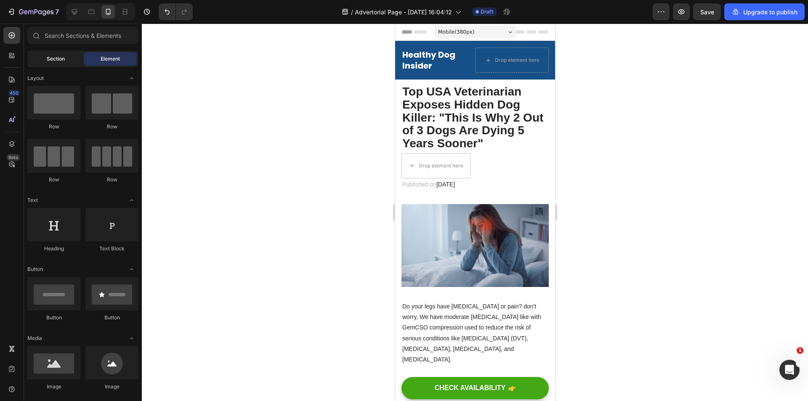
click at [58, 61] on span "Section" at bounding box center [56, 59] width 18 height 8
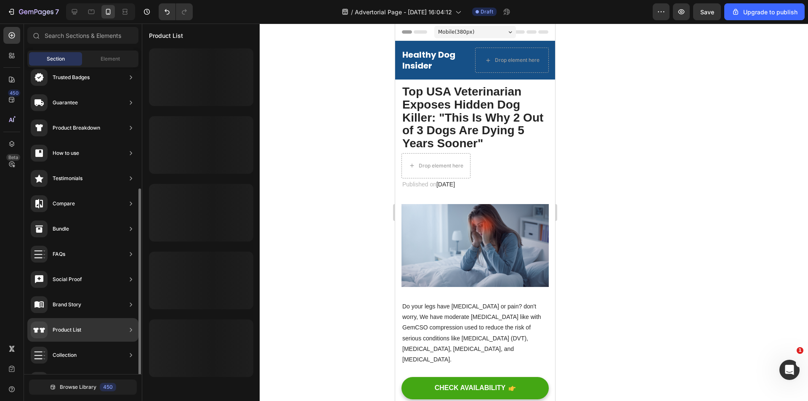
scroll to position [126, 0]
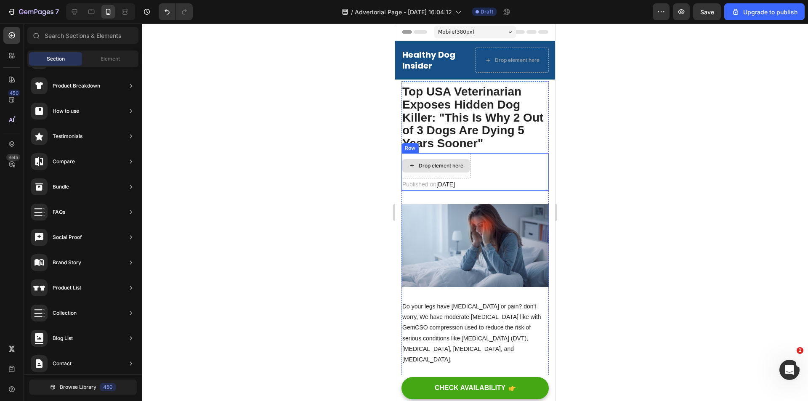
click at [469, 169] on div "Drop element here" at bounding box center [435, 165] width 68 height 13
click at [454, 186] on span "[DATE]" at bounding box center [445, 184] width 19 height 7
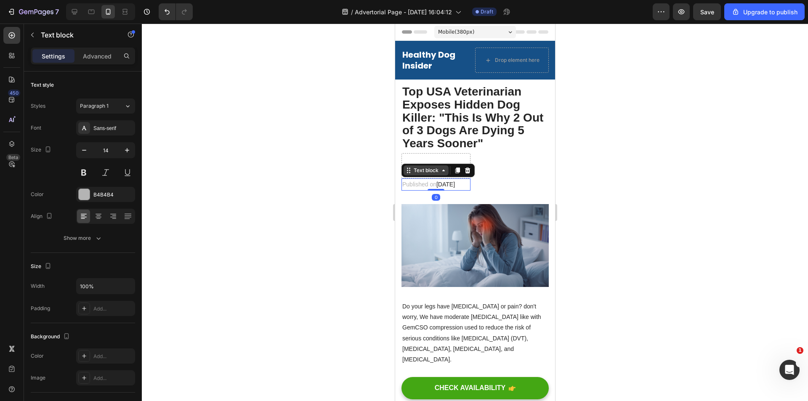
click at [434, 171] on div "Text block" at bounding box center [425, 171] width 28 height 8
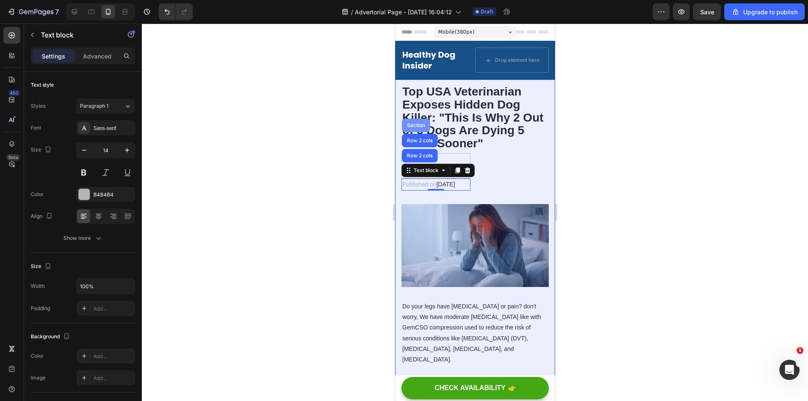
click at [416, 123] on div "Section" at bounding box center [415, 125] width 21 height 5
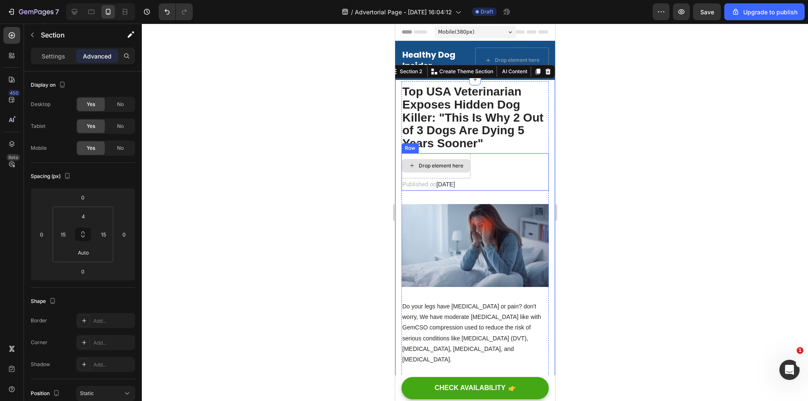
click at [470, 164] on div "Drop element here" at bounding box center [435, 165] width 69 height 25
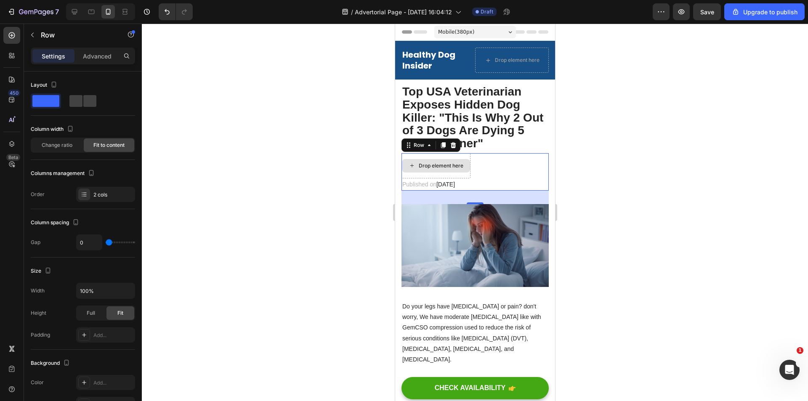
click at [454, 169] on div "Drop element here" at bounding box center [435, 165] width 68 height 13
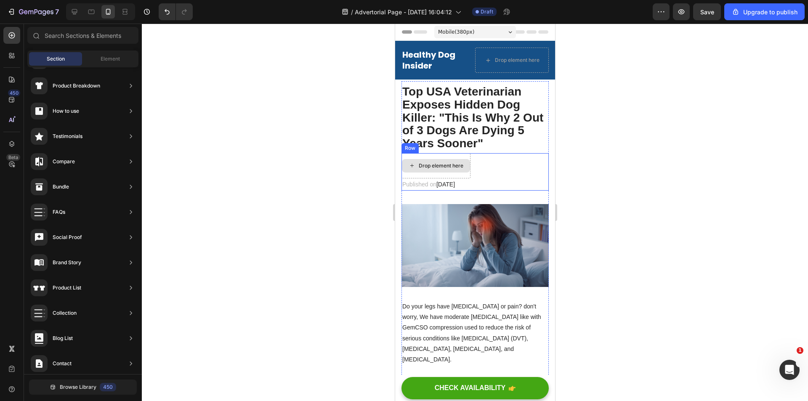
click at [427, 162] on div "Drop element here" at bounding box center [435, 165] width 68 height 13
click at [459, 160] on div "Drop element here" at bounding box center [435, 165] width 68 height 13
click at [454, 183] on span "[DATE]" at bounding box center [445, 184] width 19 height 7
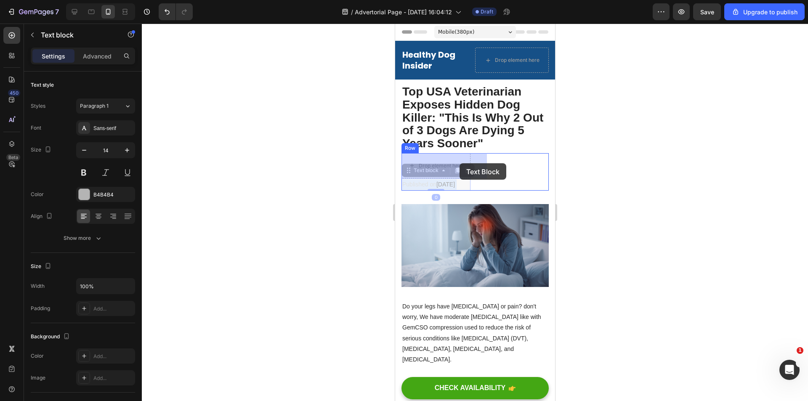
drag, startPoint x: 473, startPoint y: 183, endPoint x: 459, endPoint y: 163, distance: 24.7
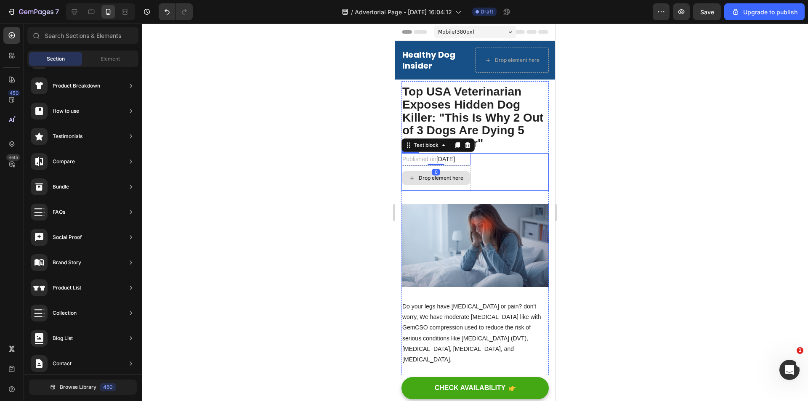
click at [469, 182] on div "Drop element here" at bounding box center [435, 177] width 68 height 13
click at [514, 174] on div "Published on [DATE] Text block Drop element here Row" at bounding box center [474, 171] width 147 height 37
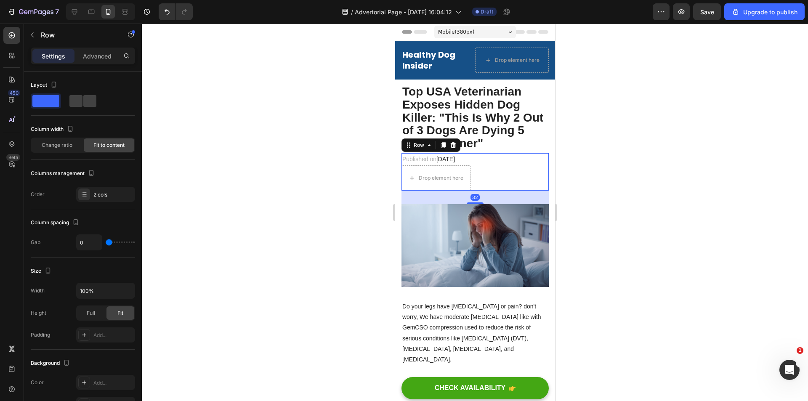
click at [498, 181] on div "Published on [DATE] Text block Drop element here Row 32" at bounding box center [474, 171] width 147 height 37
click at [99, 56] on p "Advanced" at bounding box center [97, 56] width 29 height 9
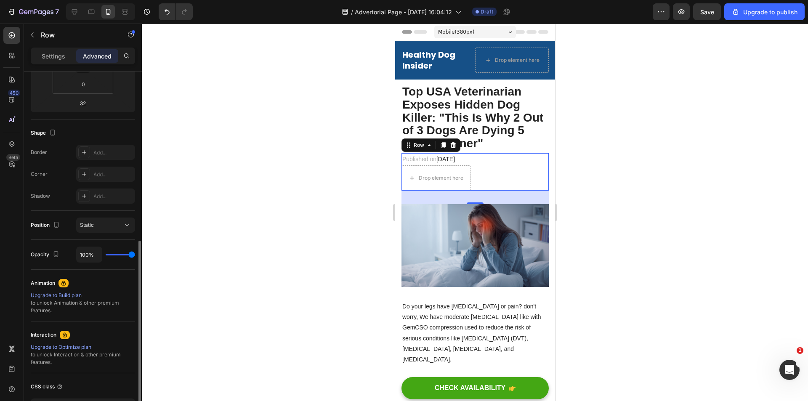
scroll to position [230, 0]
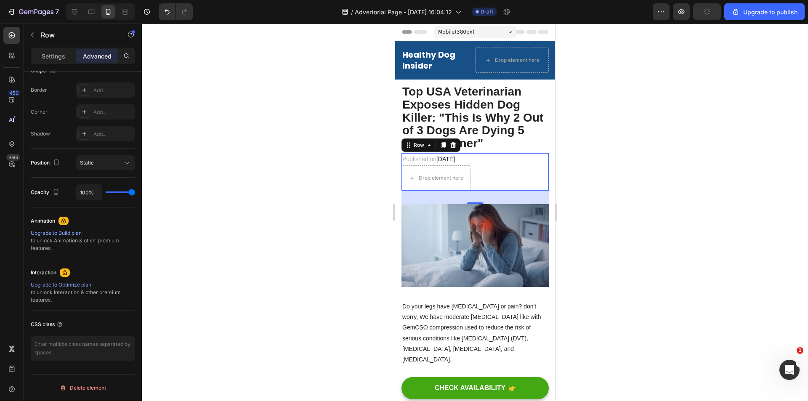
click at [508, 186] on div "Published on [DATE] Text block Drop element here Row 32" at bounding box center [474, 171] width 147 height 37
click at [504, 161] on div "Published on [DATE] Text block Drop element here Row 32" at bounding box center [474, 171] width 147 height 37
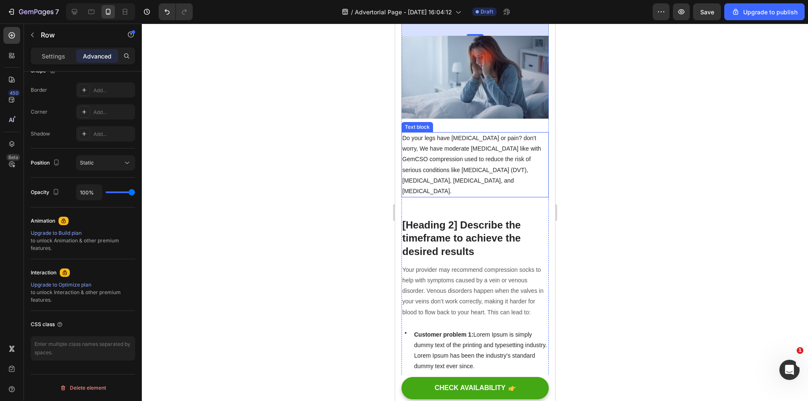
click at [469, 136] on p "Do your legs have [MEDICAL_DATA] or pain? don't worry, We have moderate [MEDICA…" at bounding box center [475, 165] width 146 height 64
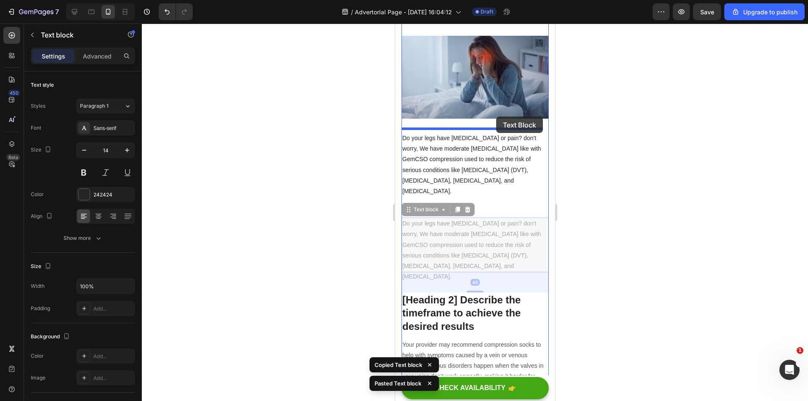
drag, startPoint x: 1088, startPoint y: 279, endPoint x: 490, endPoint y: 118, distance: 619.1
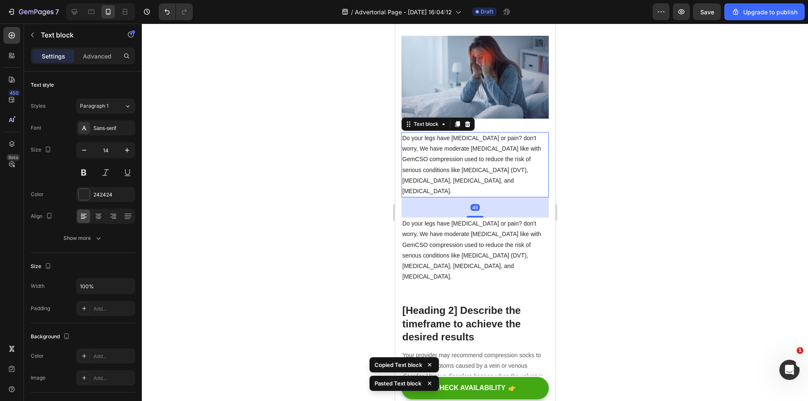
click at [692, 255] on div at bounding box center [475, 212] width 666 height 377
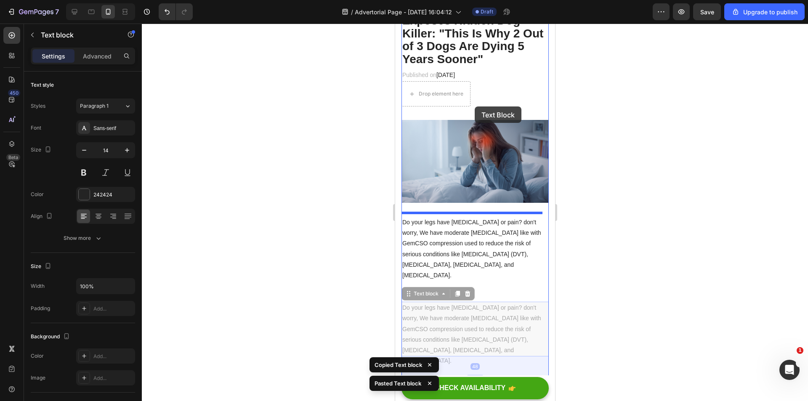
scroll to position [42, 0]
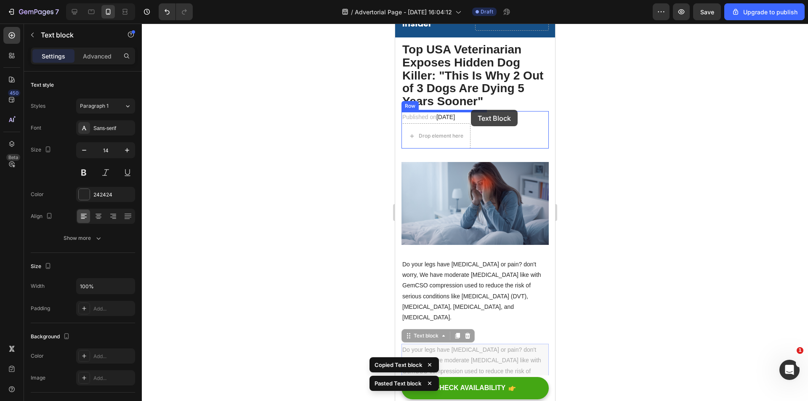
drag, startPoint x: 495, startPoint y: 225, endPoint x: 470, endPoint y: 110, distance: 117.9
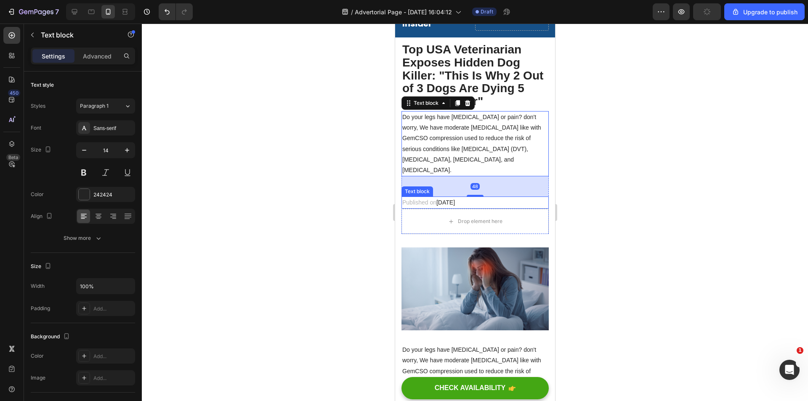
click at [495, 197] on p "Published on [DATE]" at bounding box center [475, 202] width 146 height 11
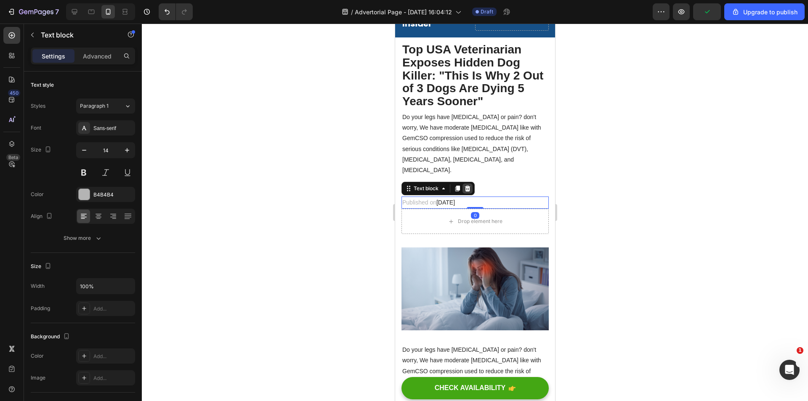
click at [469, 185] on icon at bounding box center [466, 188] width 5 height 6
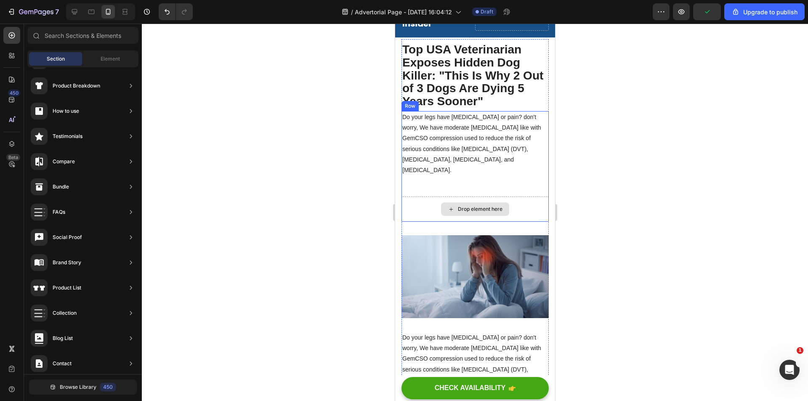
click at [477, 206] on div "Drop element here" at bounding box center [479, 209] width 45 height 7
click at [523, 199] on div "Drop element here" at bounding box center [474, 208] width 147 height 25
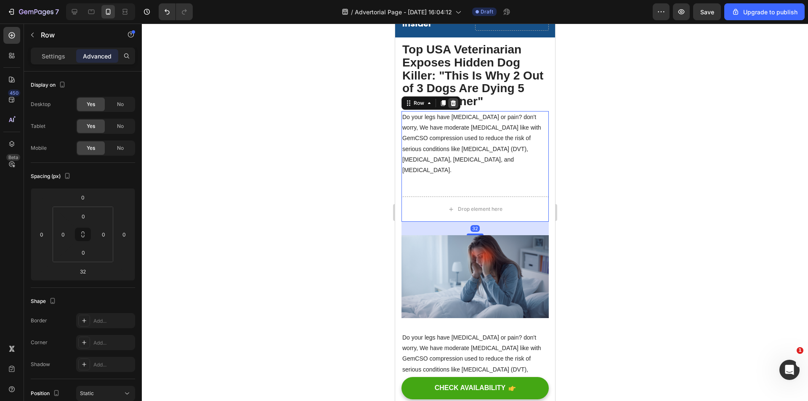
click at [454, 102] on icon at bounding box center [452, 103] width 5 height 6
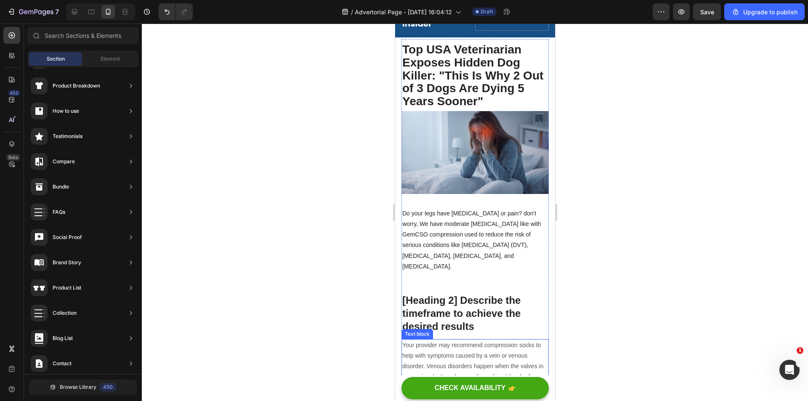
scroll to position [168, 0]
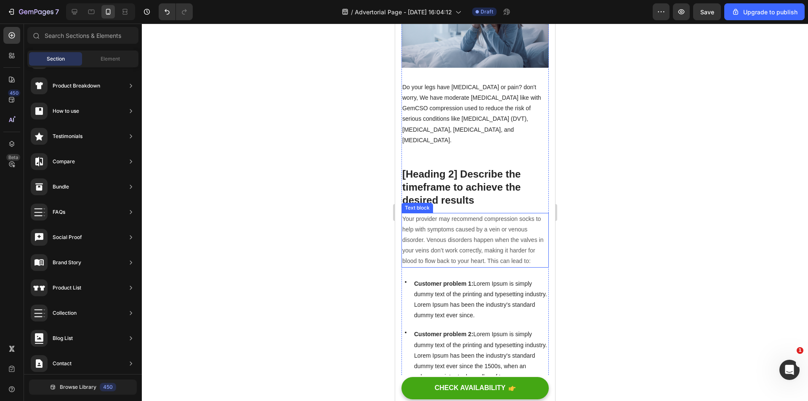
click at [458, 227] on p "Your provider may recommend compression socks to help with symptoms caused by a…" at bounding box center [475, 240] width 146 height 53
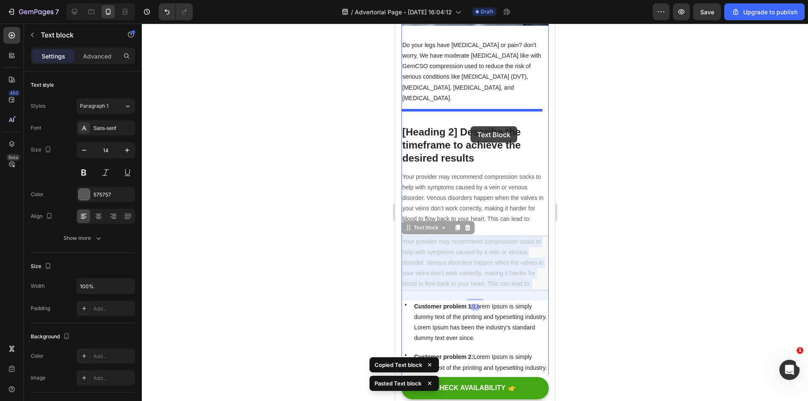
scroll to position [84, 0]
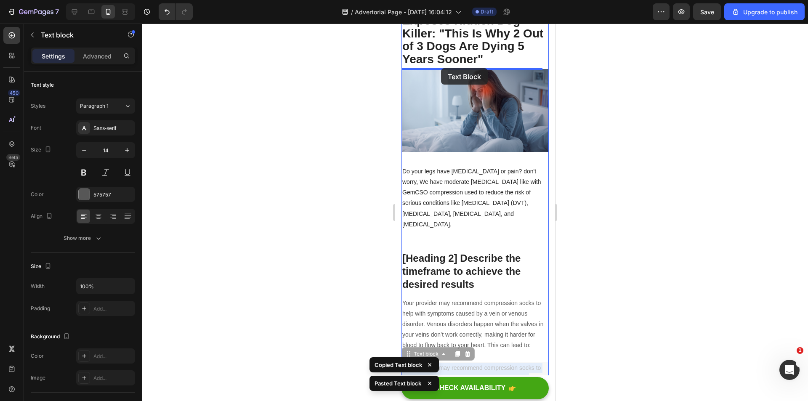
drag, startPoint x: 476, startPoint y: 288, endPoint x: 440, endPoint y: 68, distance: 222.9
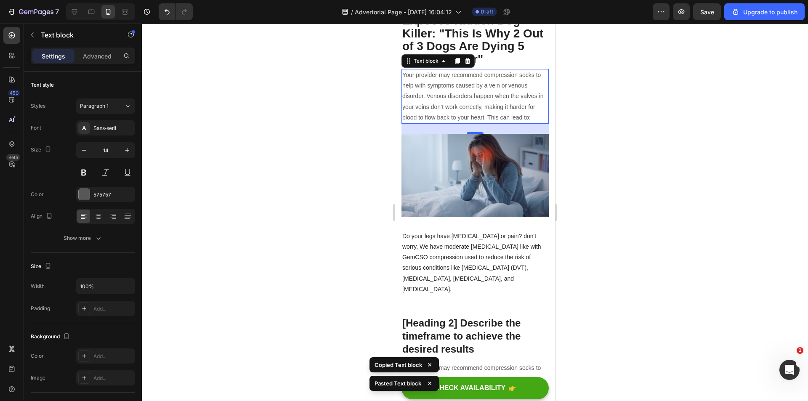
click at [635, 128] on div at bounding box center [475, 212] width 666 height 377
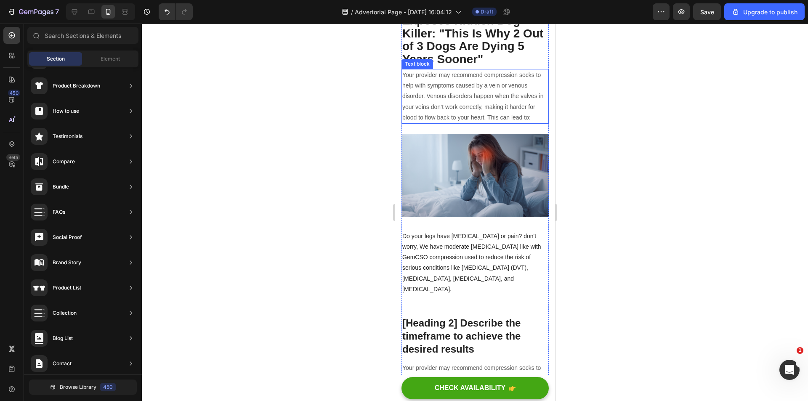
click at [460, 87] on p "Your provider may recommend compression socks to help with symptoms caused by a…" at bounding box center [475, 96] width 146 height 53
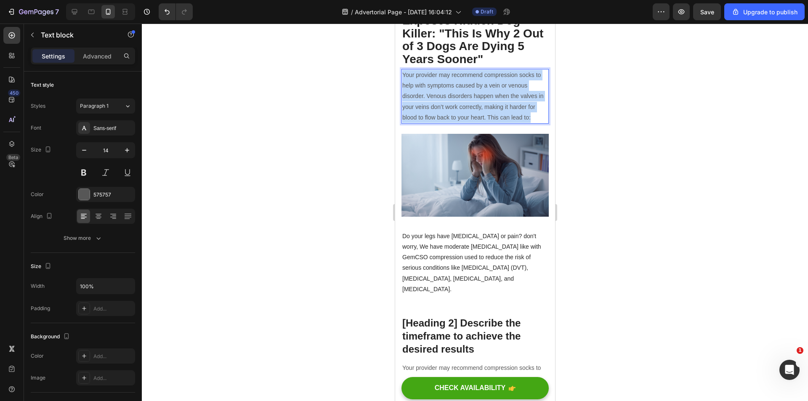
click at [459, 87] on p "Your provider may recommend compression socks to help with symptoms caused by a…" at bounding box center [475, 96] width 146 height 53
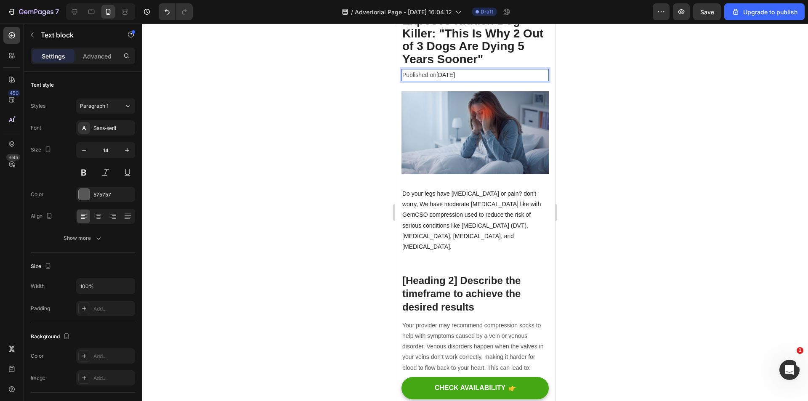
click at [648, 107] on div at bounding box center [475, 212] width 666 height 377
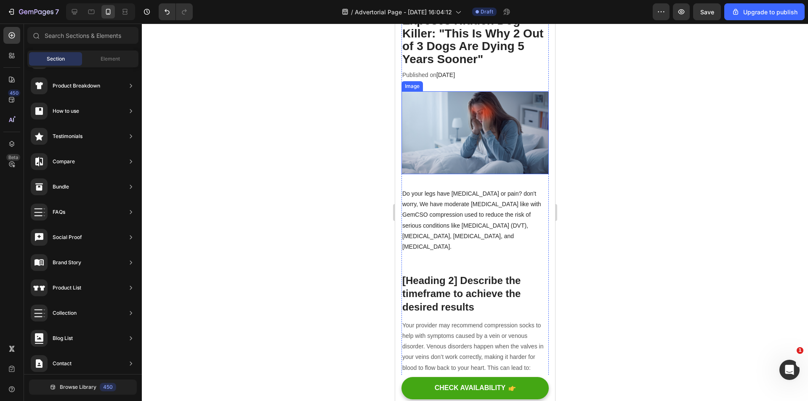
scroll to position [0, 0]
